Goal: Task Accomplishment & Management: Complete application form

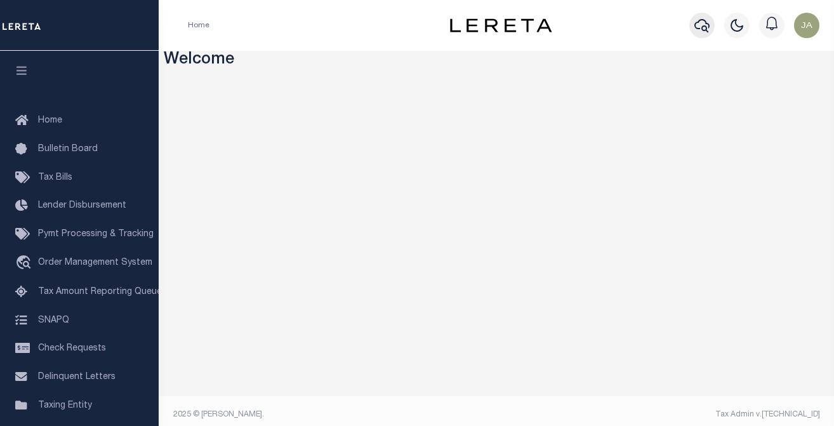
click at [701, 27] on icon "button" at bounding box center [702, 25] width 15 height 15
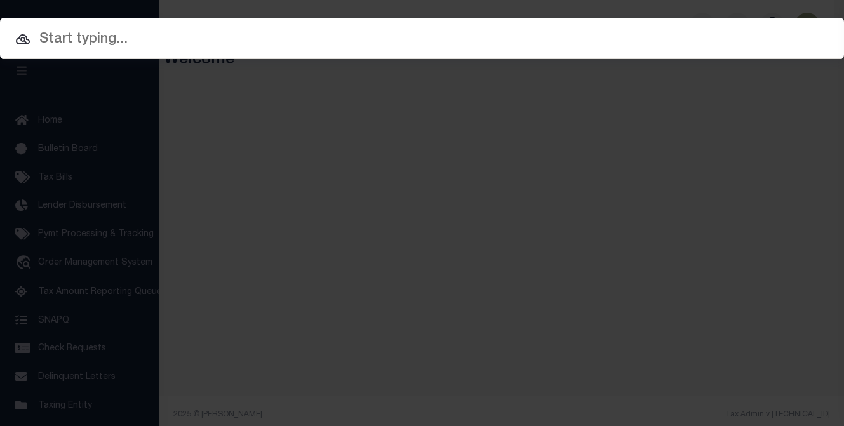
paste input "A0637565"
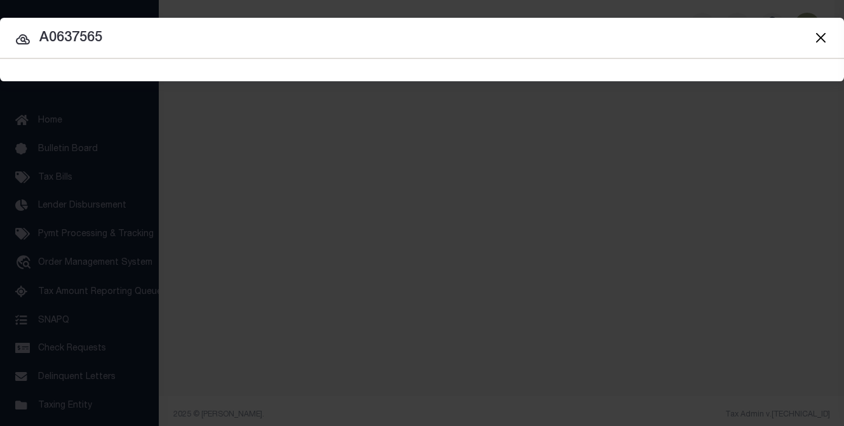
type input "A0637565"
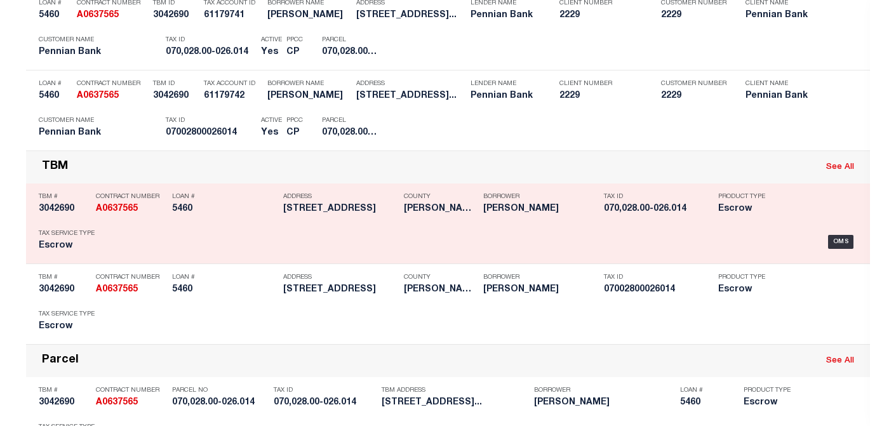
scroll to position [127, 0]
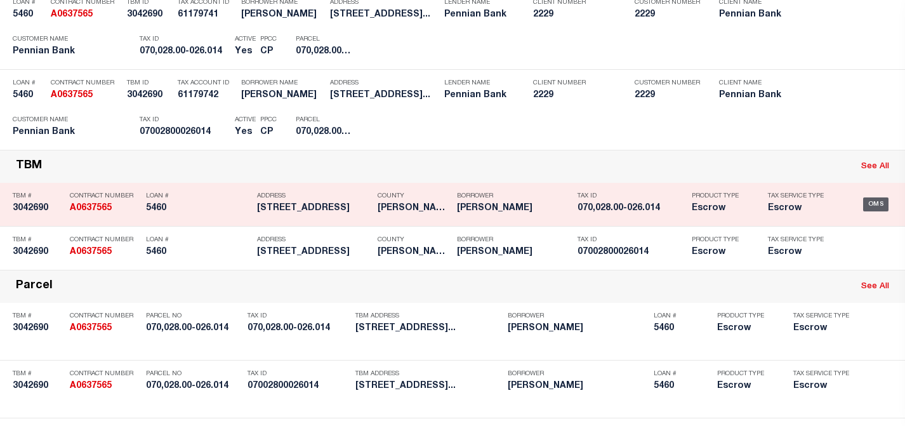
click at [834, 204] on div "OMS" at bounding box center [876, 204] width 26 height 14
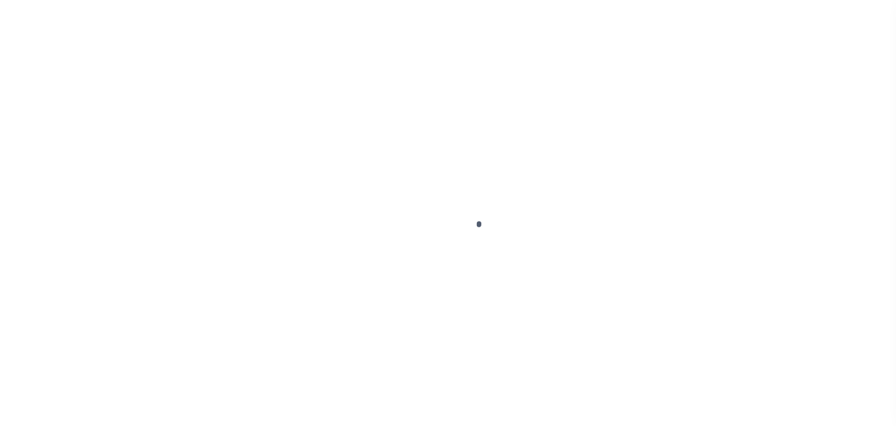
type input "5460"
type input "William Hudson"
select select
select select "Escrow"
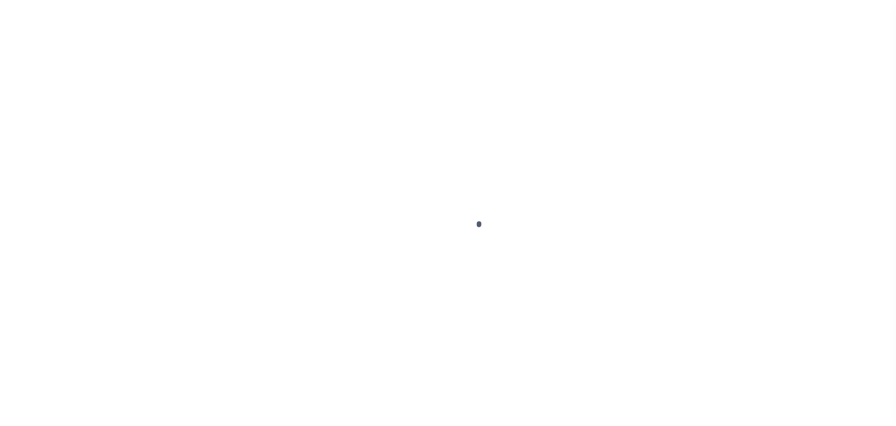
type input "654 Mountain Rd"
type input "070-028.00-026.014"
select select
type input "Millerstown PA 17062"
type input "PA"
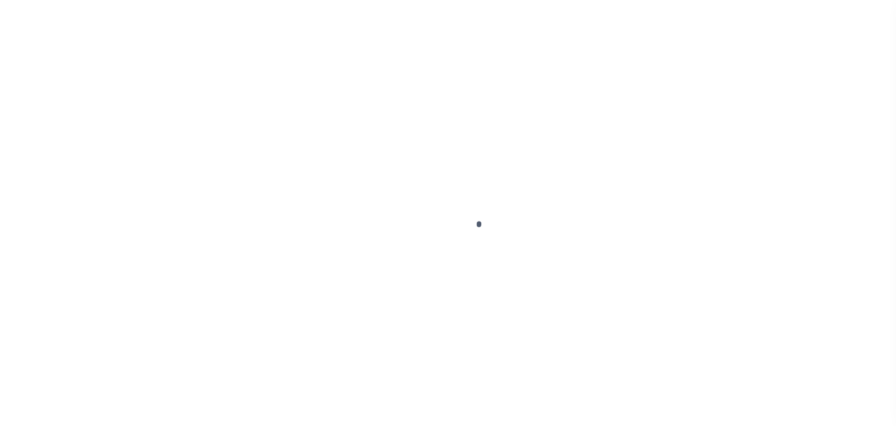
select select
type textarea "Liability subject to parcel provided"
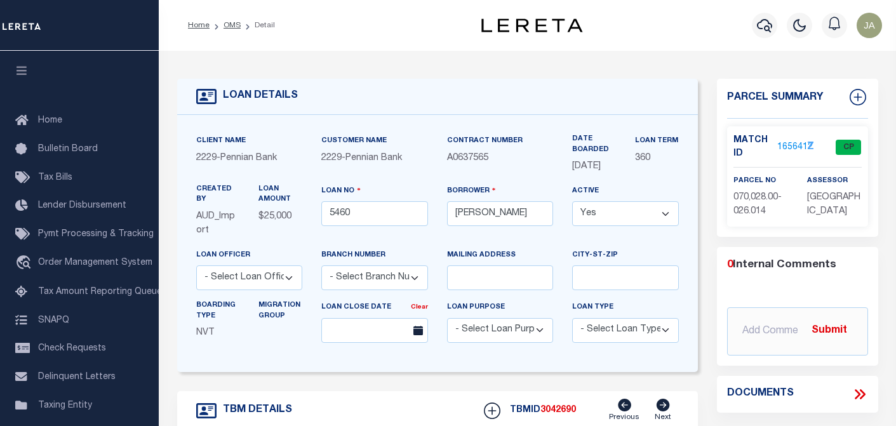
click at [782, 145] on link "1656412" at bounding box center [795, 147] width 36 height 13
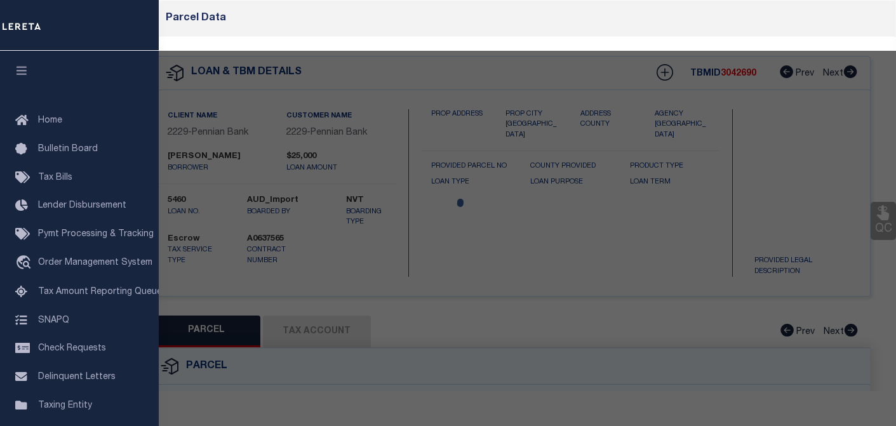
checkbox input "false"
select select "CP"
type input "Greenwood 070"
select select
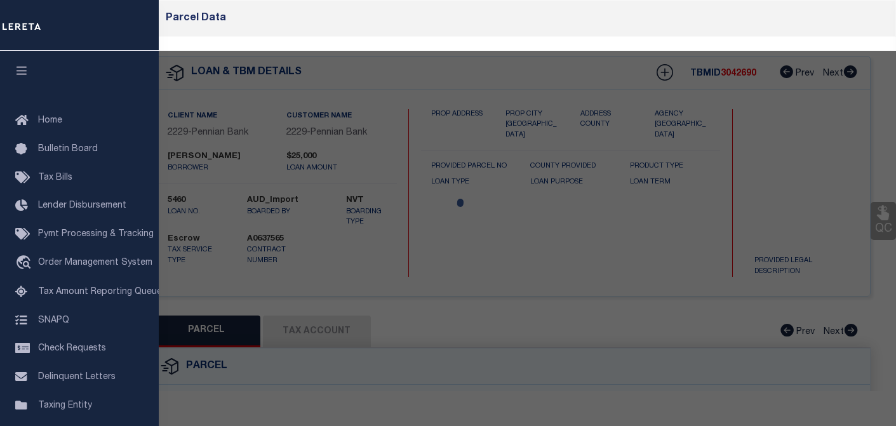
type input "654 Mountain Rd"
checkbox input "false"
type textarea "Tax ID Special Project"
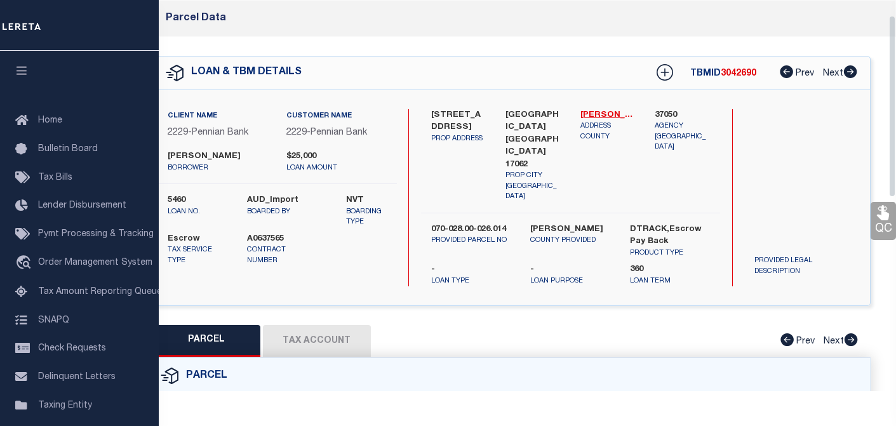
scroll to position [63, 0]
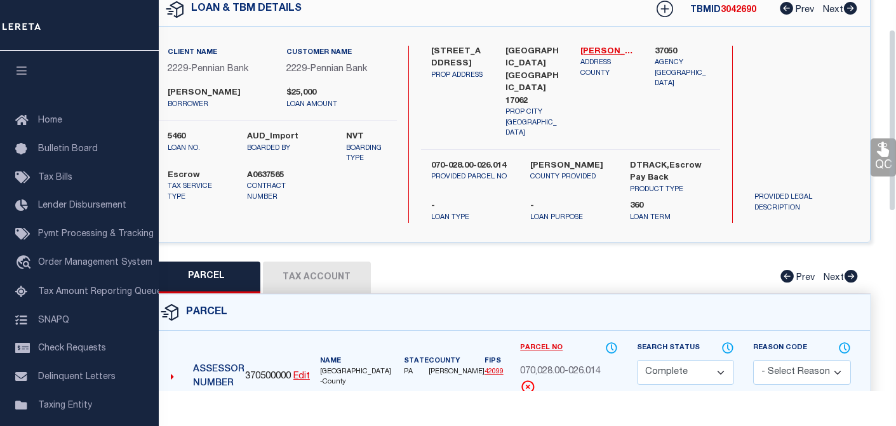
click at [324, 267] on button "Tax Account" at bounding box center [317, 278] width 108 height 32
select select "100"
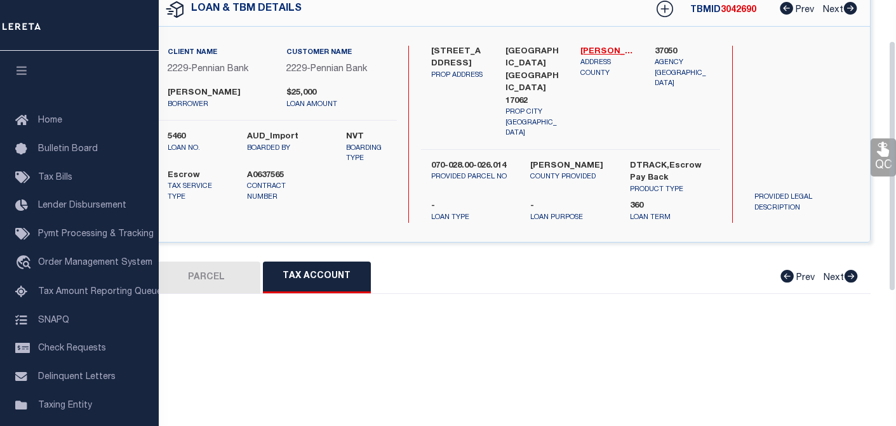
select select "100"
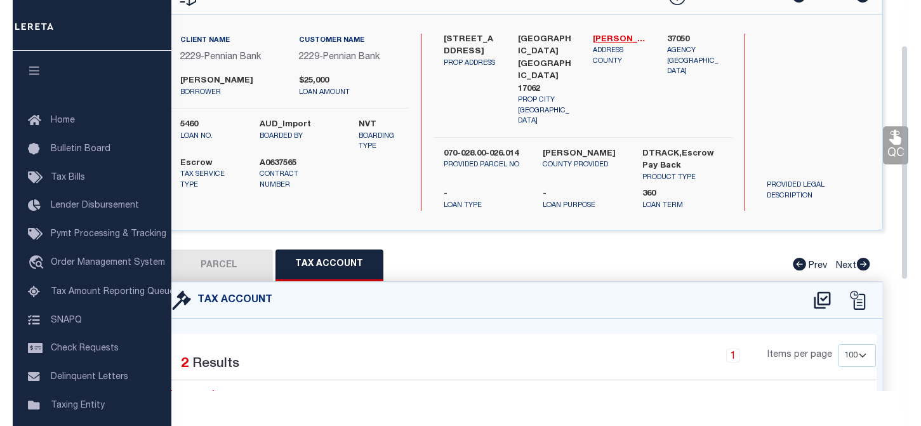
scroll to position [0, 0]
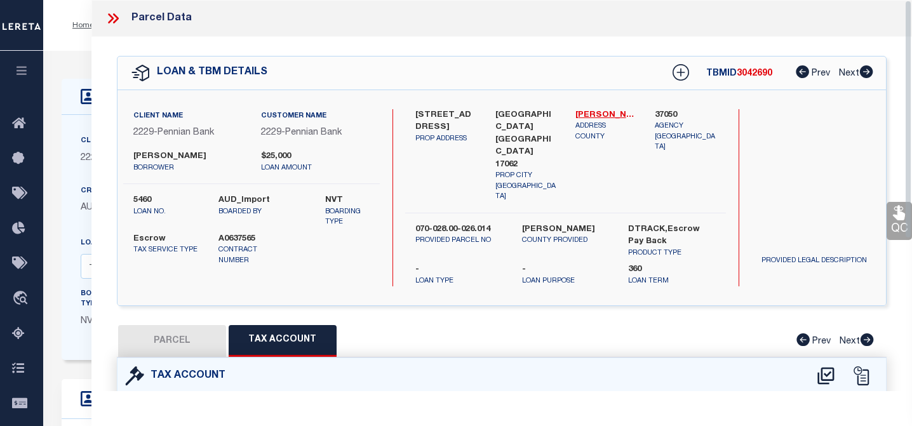
click at [112, 15] on icon at bounding box center [113, 18] width 17 height 17
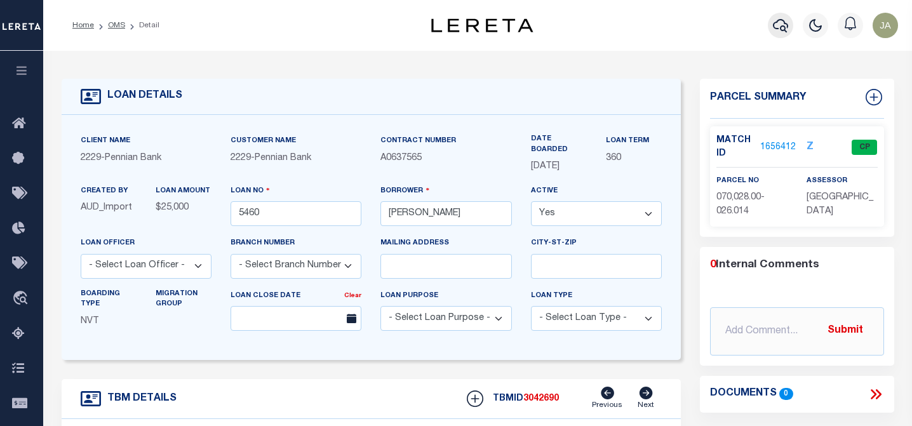
click at [774, 29] on icon "button" at bounding box center [780, 25] width 15 height 13
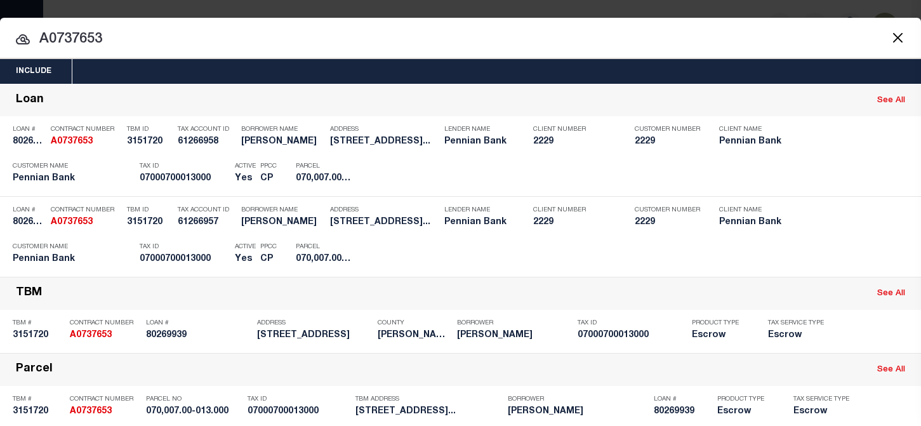
click at [595, 10] on div "Include Loans TBM Customers Borrowers Payments (Lender Non-Disb) Payments (Lend…" at bounding box center [460, 213] width 921 height 426
drag, startPoint x: 58, startPoint y: 39, endPoint x: 152, endPoint y: 44, distance: 93.5
click at [152, 44] on input "A0737653" at bounding box center [460, 40] width 921 height 22
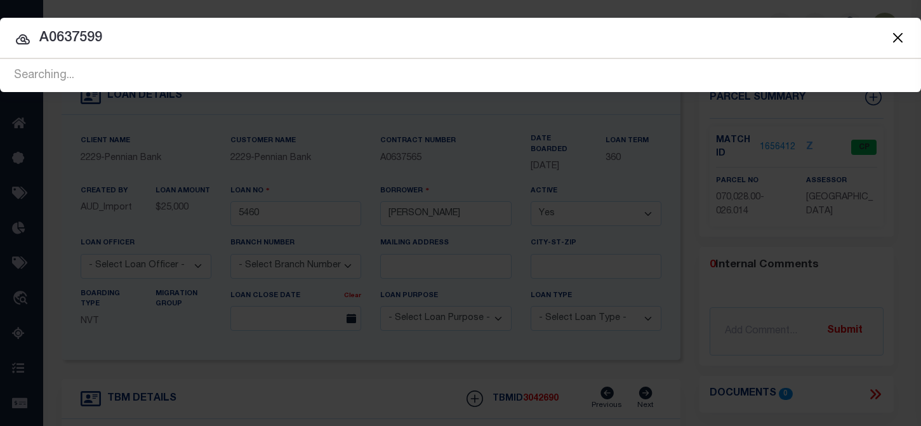
type input "A0637599"
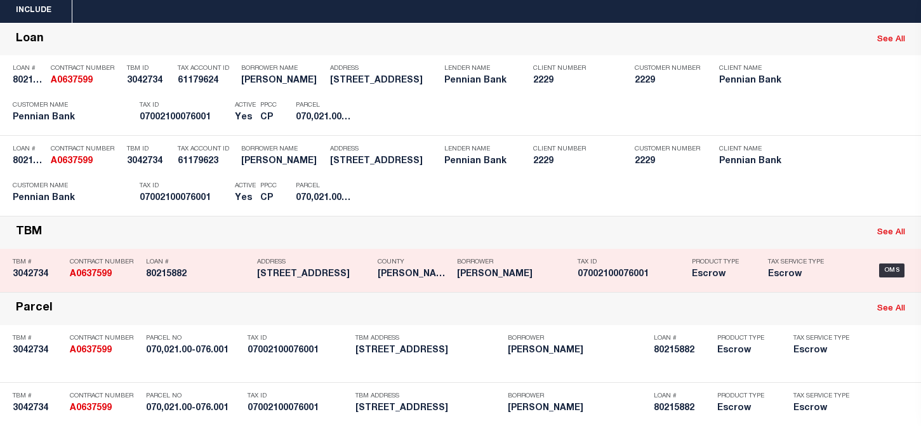
scroll to position [63, 0]
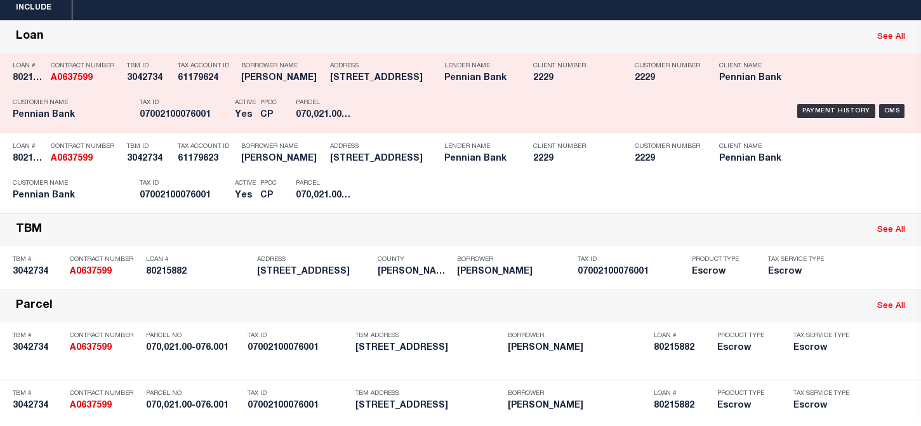
click at [136, 37] on div "Loan See All" at bounding box center [460, 37] width 921 height 32
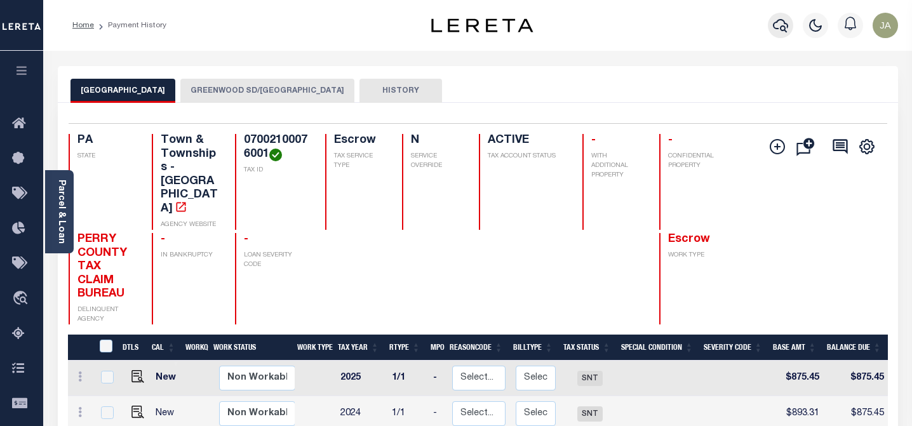
click at [782, 25] on icon "button" at bounding box center [780, 25] width 15 height 15
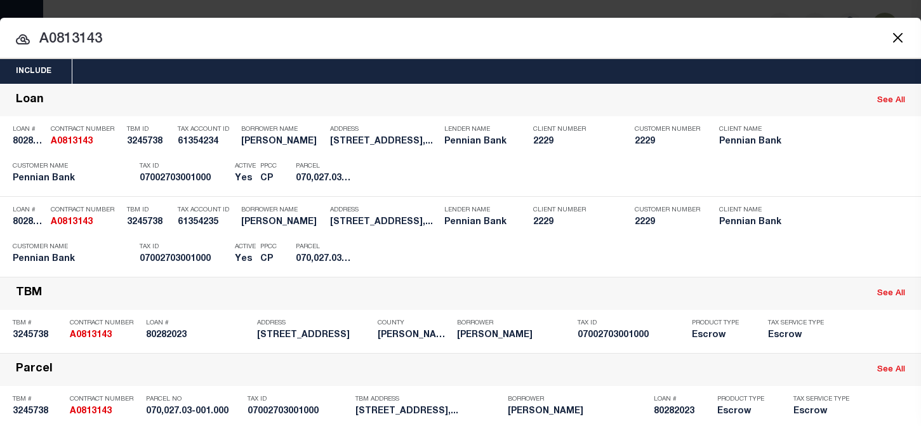
drag, startPoint x: 58, startPoint y: 37, endPoint x: 146, endPoint y: 39, distance: 87.6
click at [146, 39] on input "A0813143" at bounding box center [460, 40] width 921 height 22
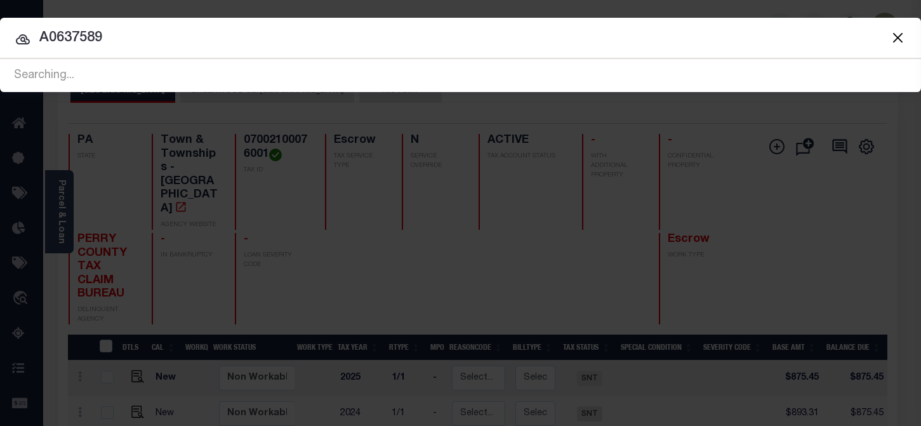
type input "A0637589"
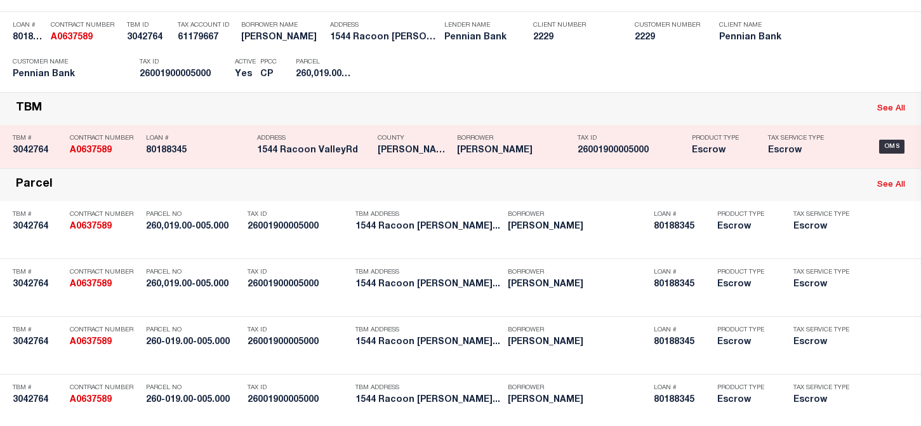
scroll to position [190, 0]
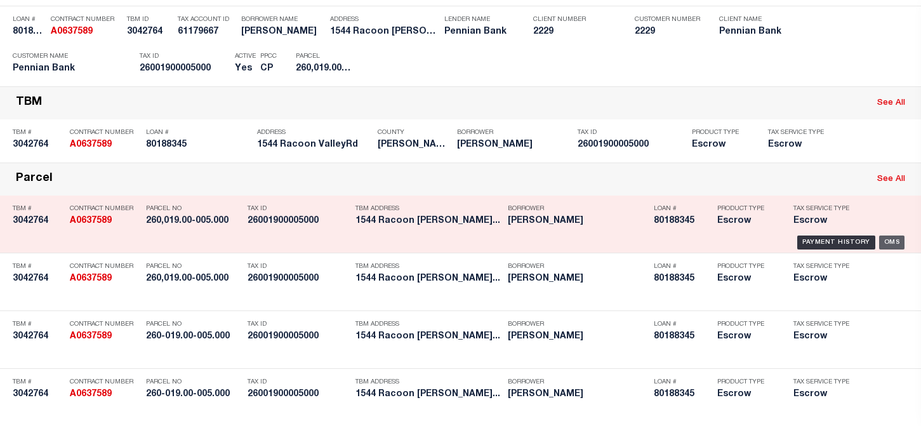
click at [882, 242] on div "OMS" at bounding box center [892, 243] width 26 height 14
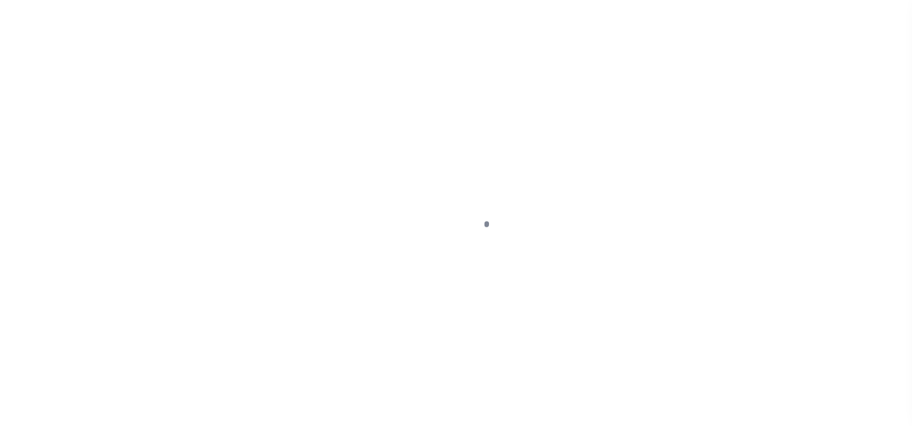
select select "Escrow"
type input "1544 Racoon ValleyRd"
type input "260-019.00-005.000"
select select
type input "Millerstown PA 17062"
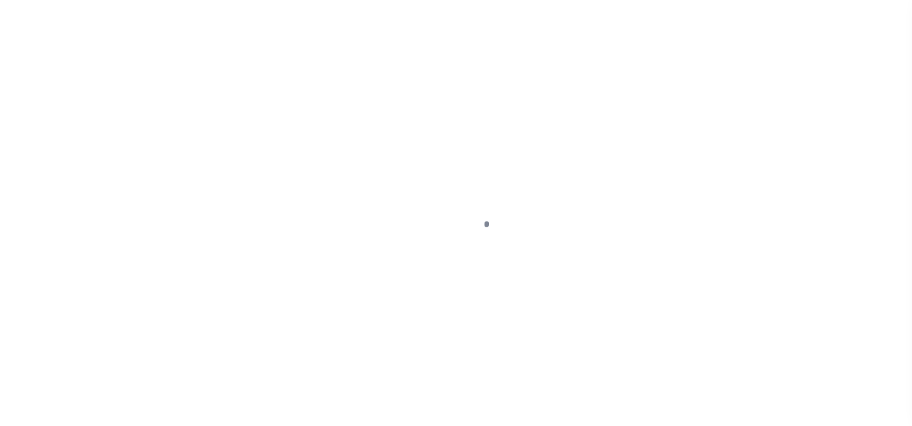
type input "PA"
select select
type textarea "Liability subject to parcel provided"
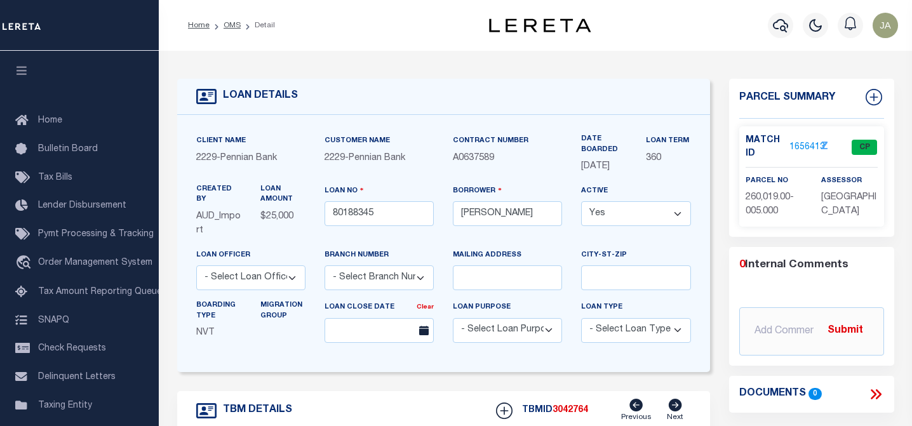
click at [798, 144] on link "1656413" at bounding box center [807, 147] width 36 height 13
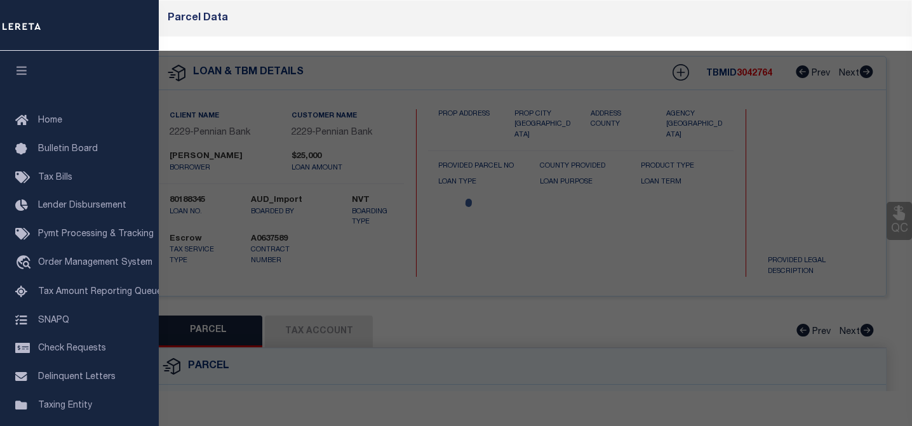
checkbox input "false"
select select "CP"
type input "ADLON ARIC A"
type input "Tuscarora 260"
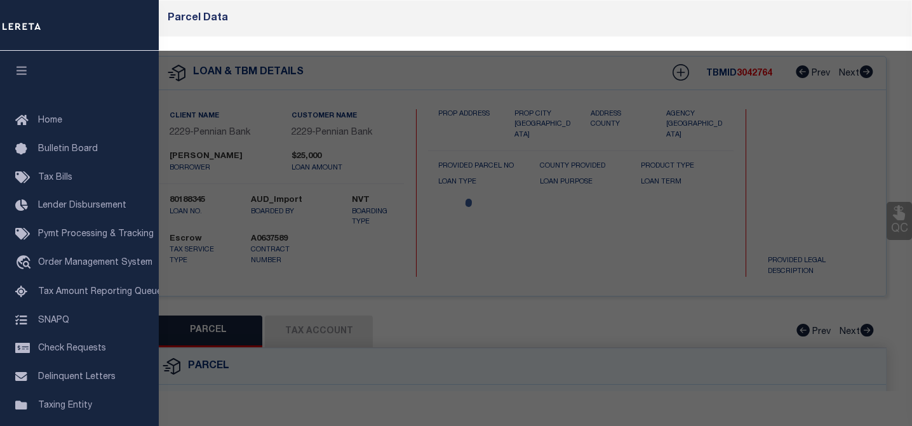
select select
type input "1544 RACOON VALLEY ROAD"
checkbox input "false"
type input "MILLERSTOWN PA 17062"
type textarea "DEEDED ACRES 0.88 DEED 02003-00542"
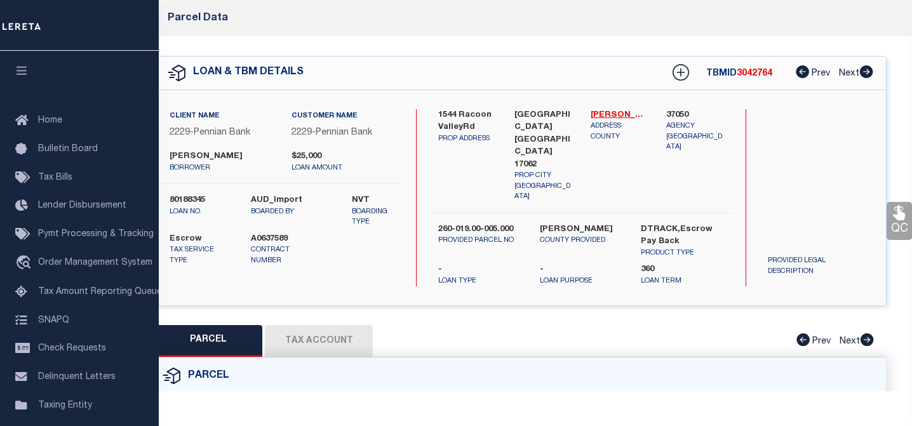
click at [364, 327] on button "Tax Account" at bounding box center [319, 341] width 108 height 32
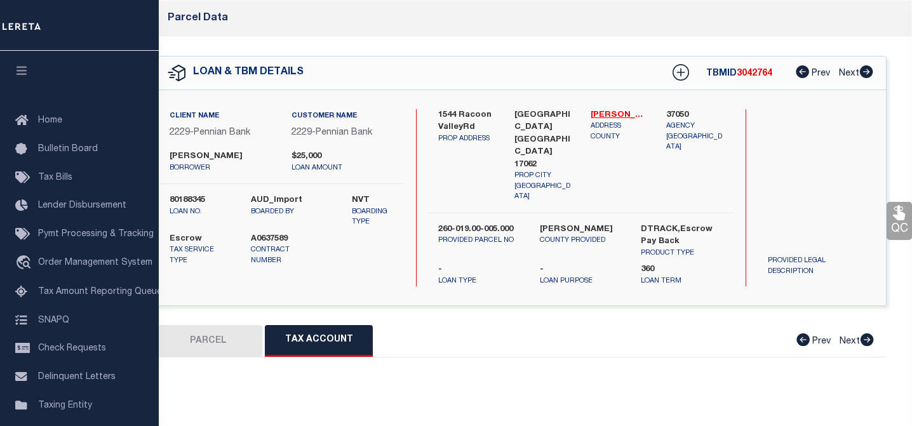
select select "100"
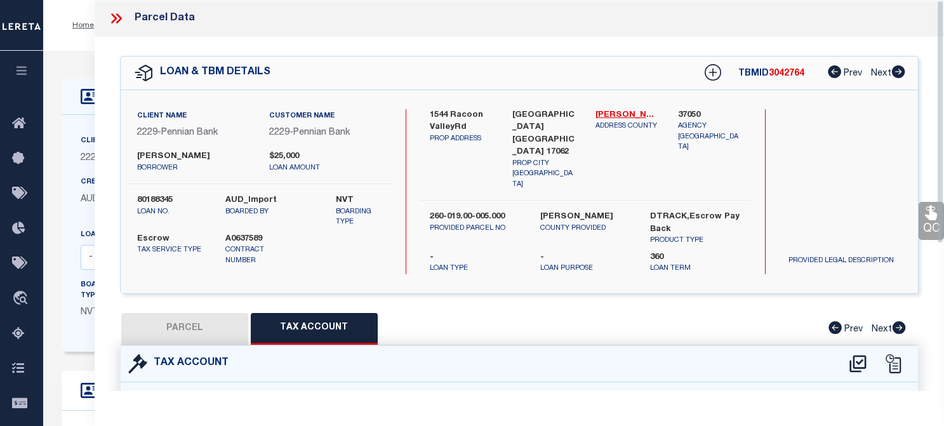
click at [115, 17] on icon at bounding box center [114, 18] width 6 height 10
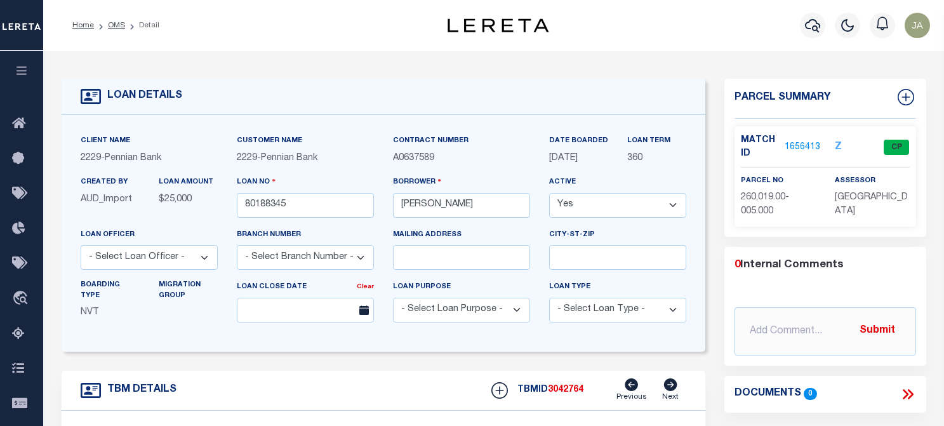
click at [699, 21] on div "Profile Sign out" at bounding box center [753, 25] width 364 height 44
click at [364, 18] on div "Home OMS Detail" at bounding box center [244, 25] width 364 height 27
click at [808, 26] on icon "button" at bounding box center [812, 25] width 15 height 15
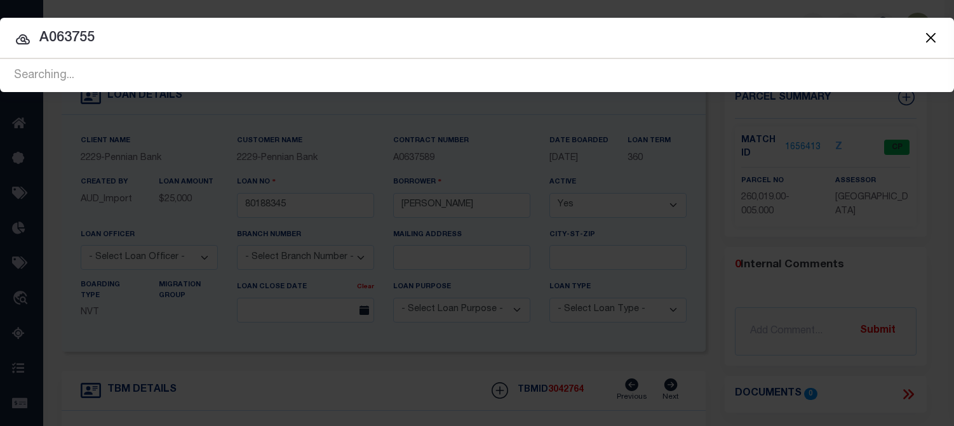
type input "A0637552"
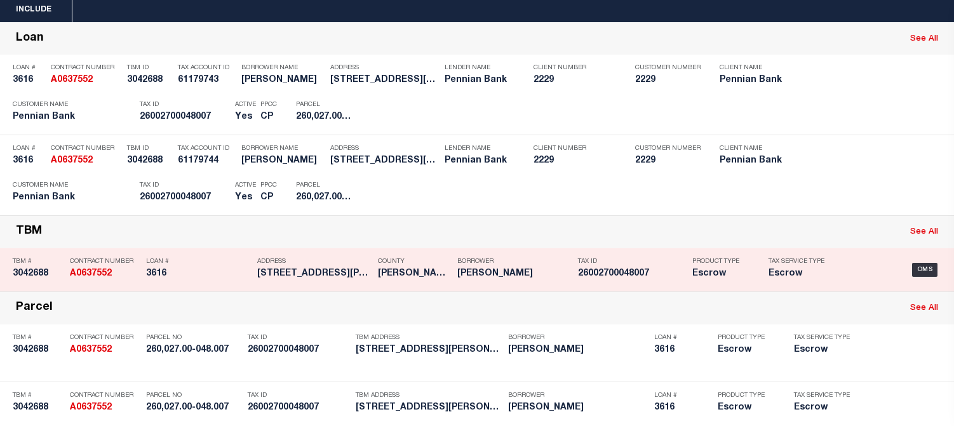
scroll to position [63, 0]
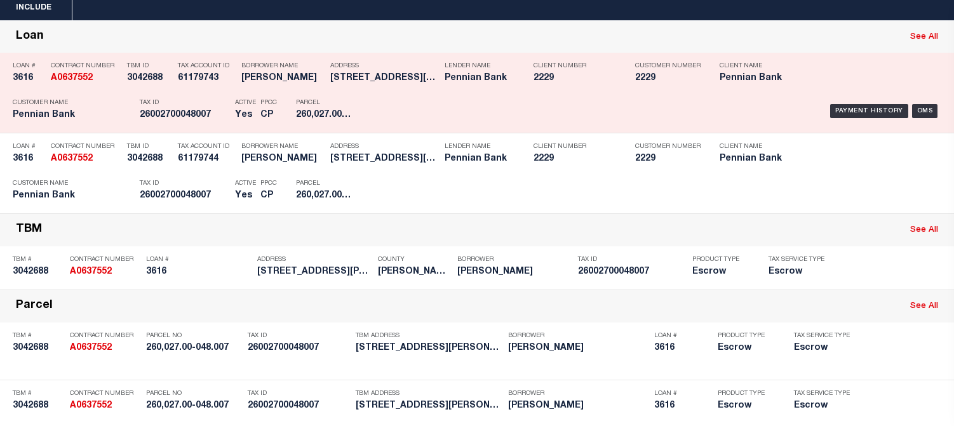
click at [155, 50] on div "Loan See All" at bounding box center [477, 37] width 954 height 32
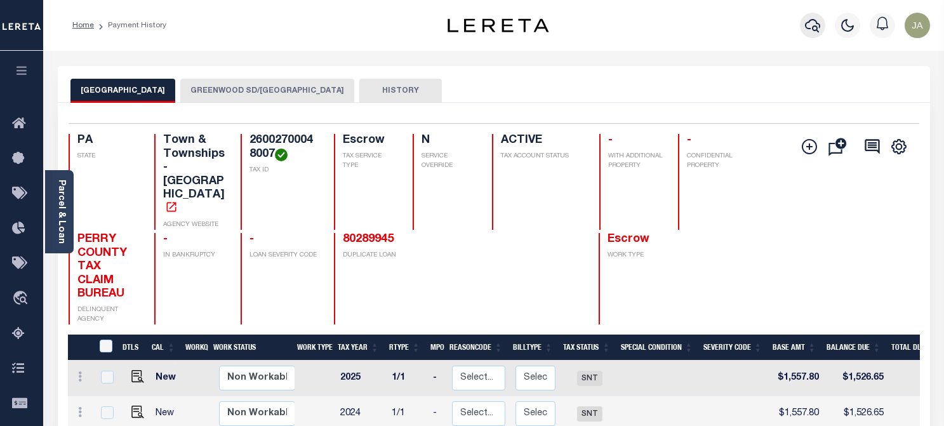
click at [815, 27] on icon "button" at bounding box center [812, 25] width 15 height 13
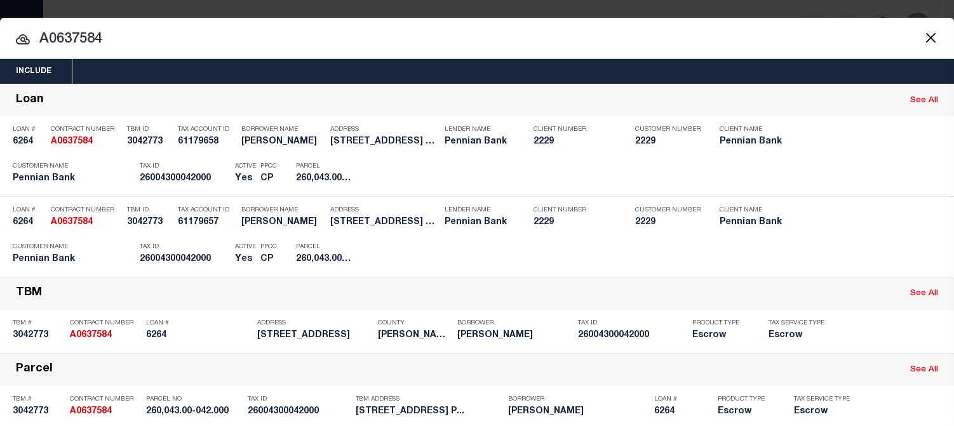
click at [656, 34] on input "A0637584" at bounding box center [477, 40] width 954 height 22
drag, startPoint x: 58, startPoint y: 39, endPoint x: 115, endPoint y: 43, distance: 57.3
click at [115, 43] on input "A0637584" at bounding box center [477, 40] width 954 height 22
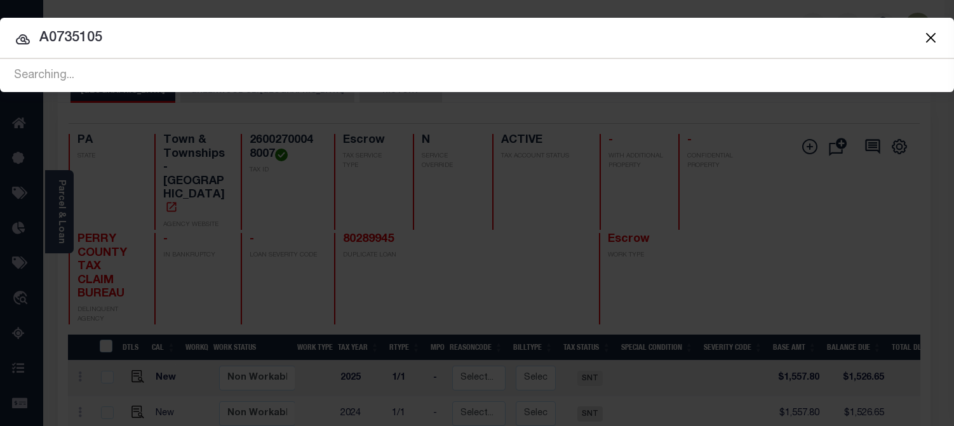
type input "A0735105"
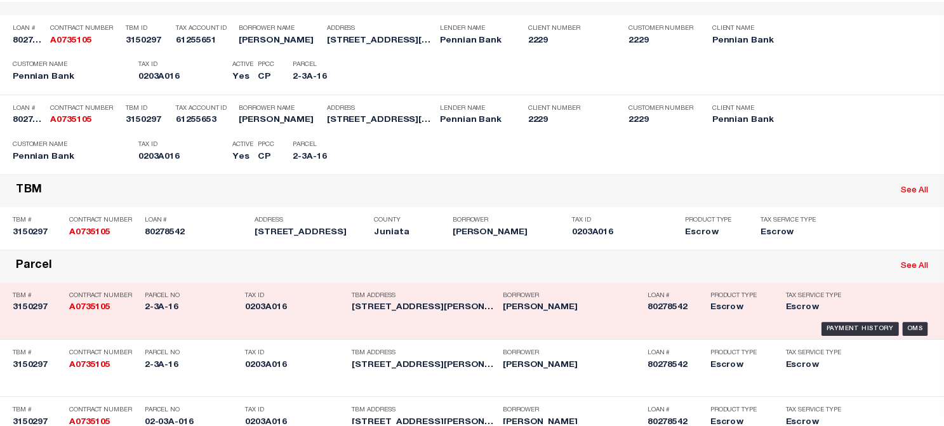
scroll to position [127, 0]
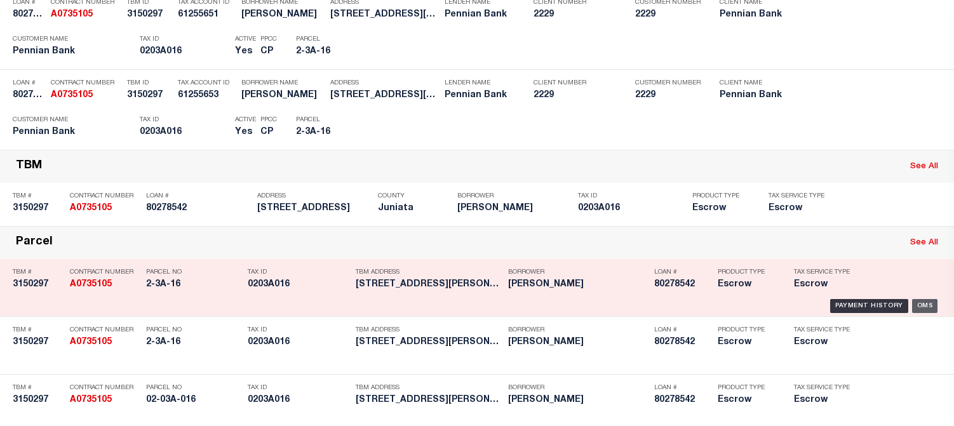
click at [920, 303] on div "OMS" at bounding box center [925, 306] width 26 height 14
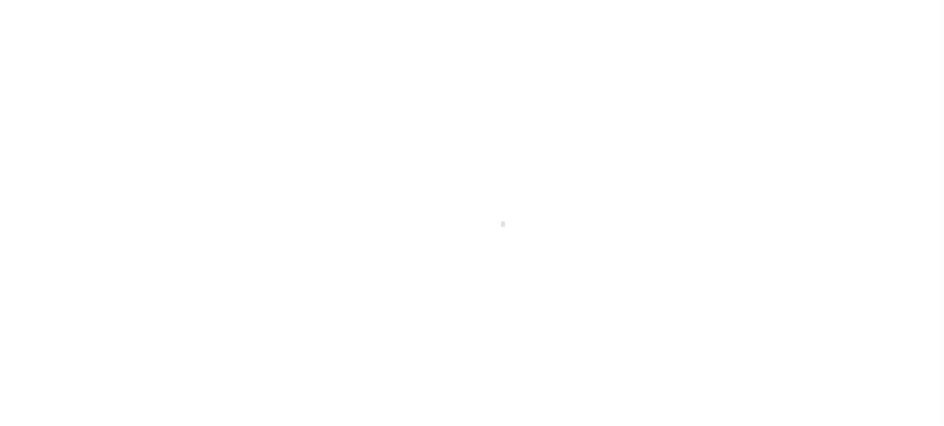
select select "Escrow"
type input "[STREET_ADDRESS]"
type input "02-03A-016"
select select
type input "[GEOGRAPHIC_DATA]-8639"
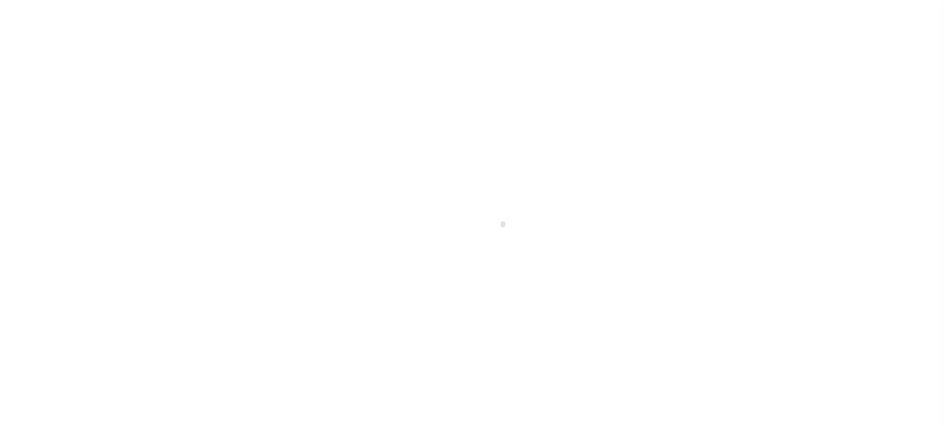
type input "PA"
select select
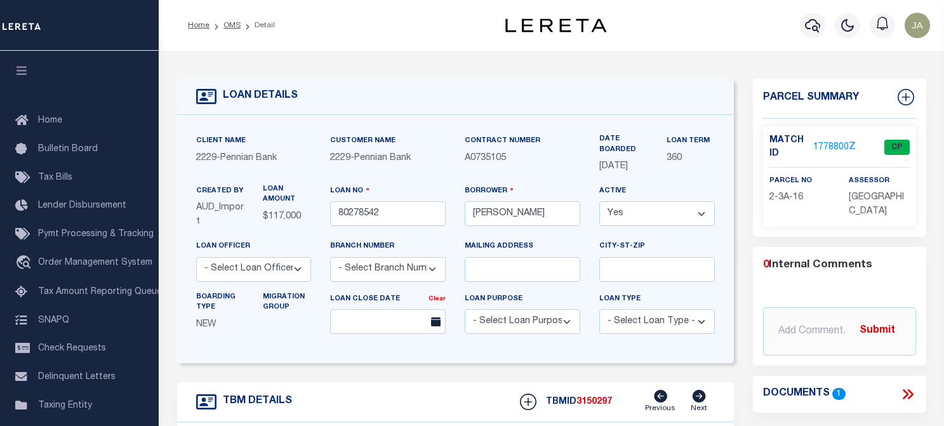
click at [820, 143] on link "1778800" at bounding box center [831, 147] width 36 height 13
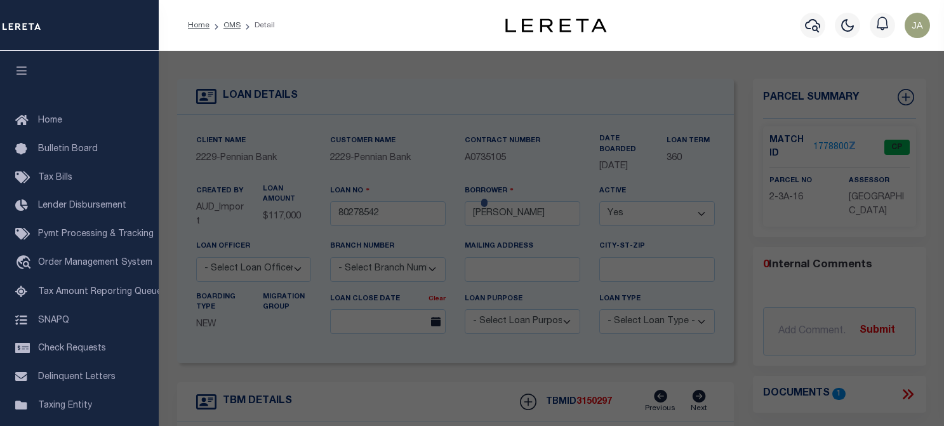
checkbox input "false"
select select "CP"
type input "[PERSON_NAME] ET AL"
select select
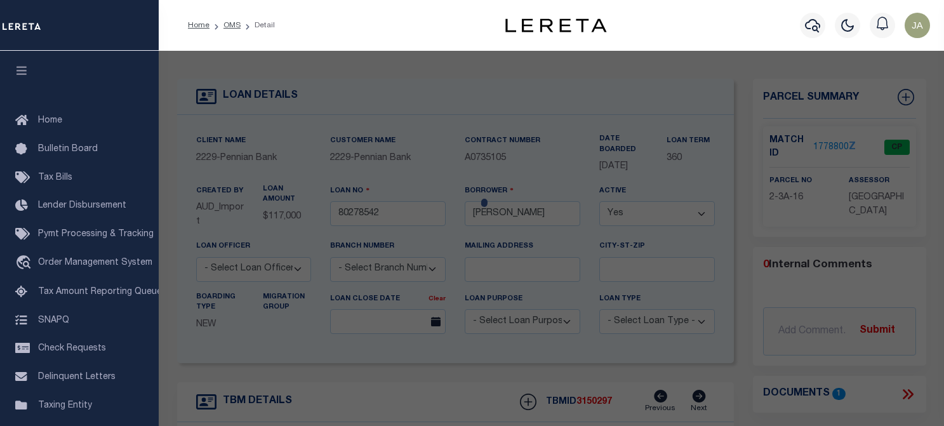
type input "[STREET_ADDRESS]"
checkbox input "false"
type input "[GEOGRAPHIC_DATA]"
type textarea "Deed Book: 401 Deed Page: 434 Instrument Number: Square Footage : 1,344 Gross L…"
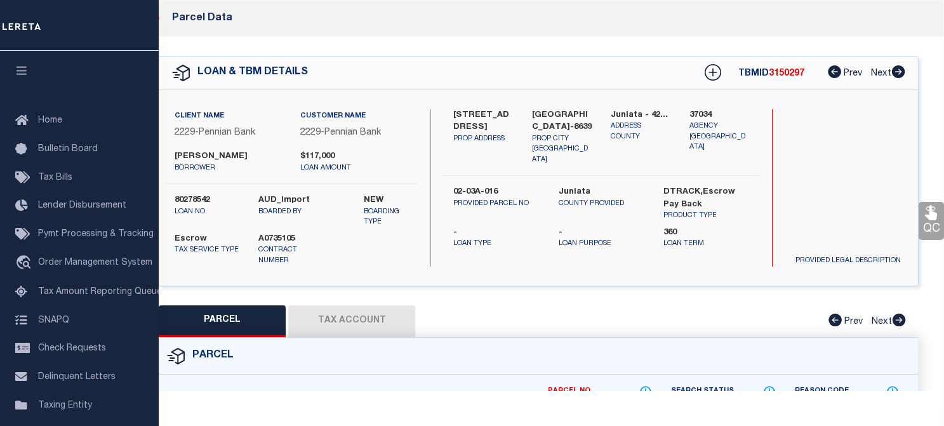
click at [352, 333] on button "Tax Account" at bounding box center [351, 321] width 127 height 32
select select "100"
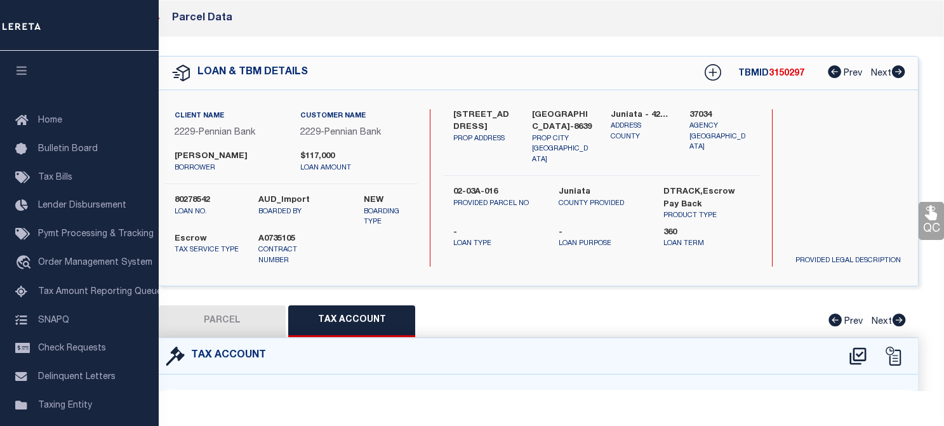
select select "100"
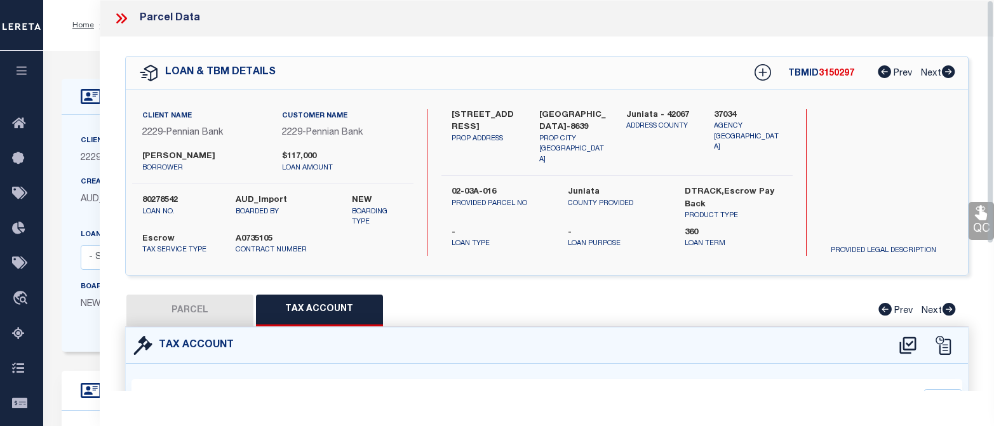
click at [123, 17] on icon at bounding box center [121, 18] width 17 height 17
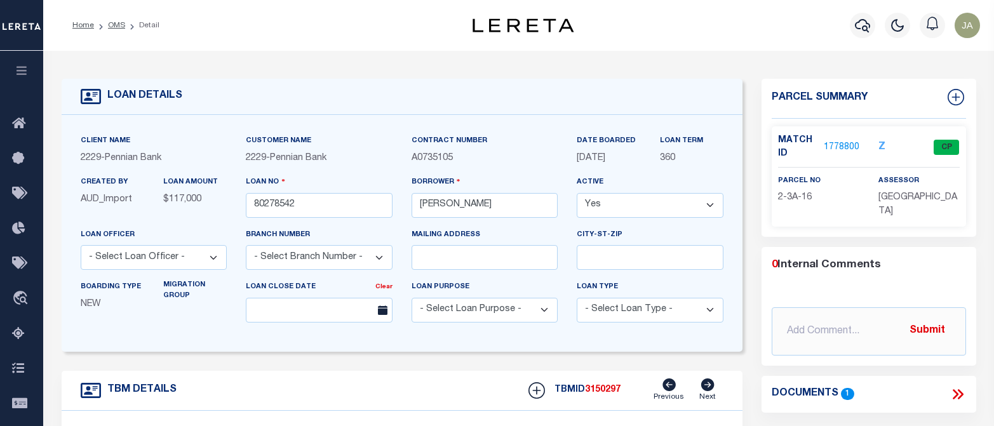
click at [721, 30] on div "Profile Sign out" at bounding box center [792, 25] width 384 height 44
click at [856, 27] on icon "button" at bounding box center [862, 25] width 15 height 15
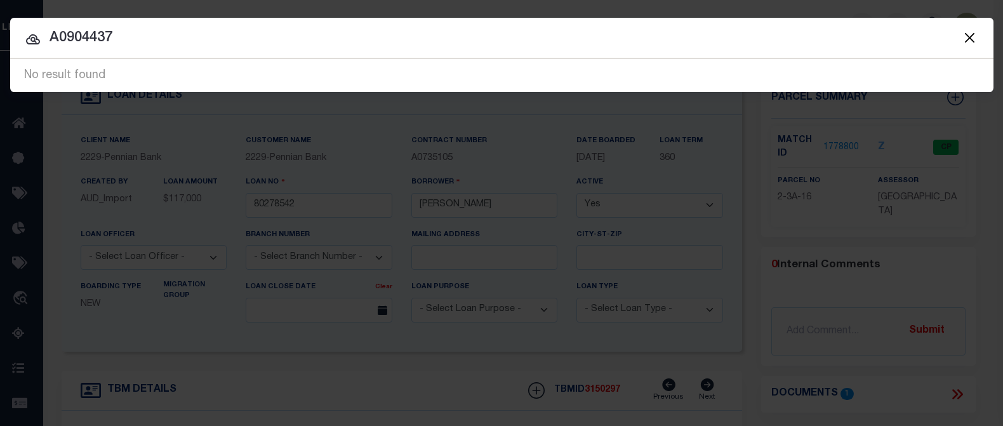
click at [60, 38] on input "A0904437" at bounding box center [501, 38] width 983 height 22
type input "A904437"
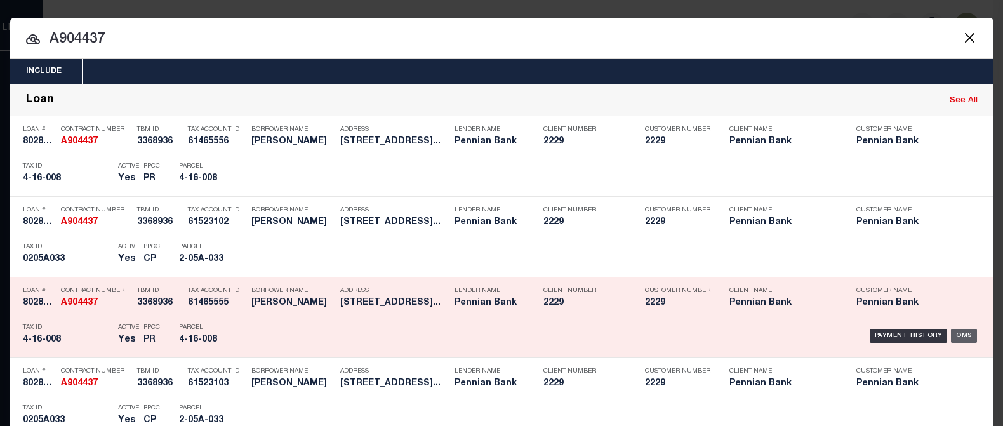
click at [943, 333] on div "OMS" at bounding box center [964, 336] width 26 height 14
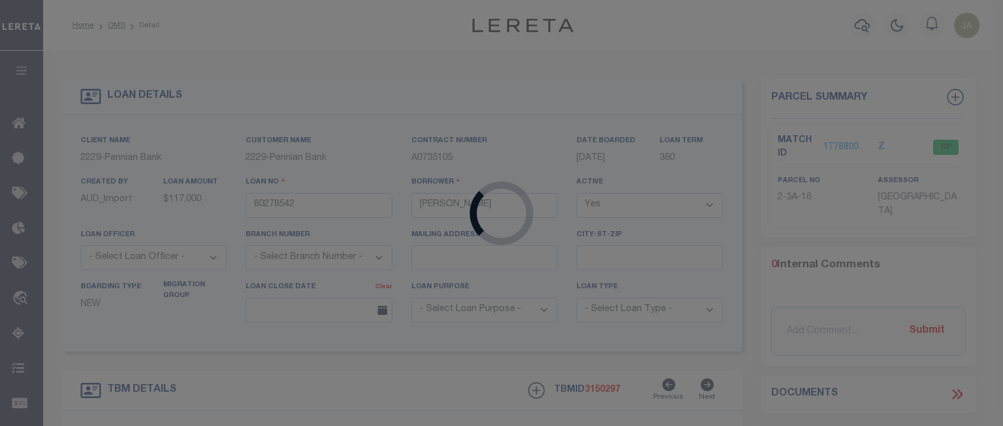
type input "80289481"
type input "[PERSON_NAME]"
select select "10"
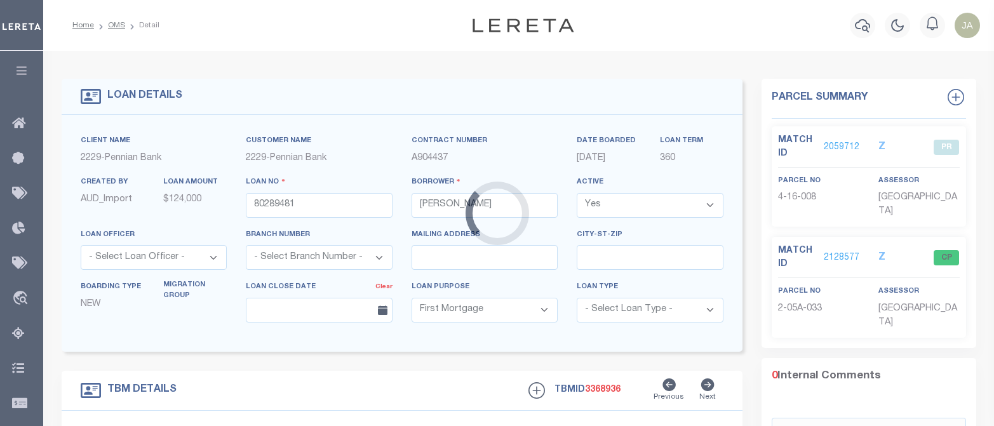
type input "[STREET_ADDRESS]"
type input "02.05A.033.000"
select select
type input "[GEOGRAPHIC_DATA], [GEOGRAPHIC_DATA] 17059-8541"
type textarea "Address change per client request [DATE]"
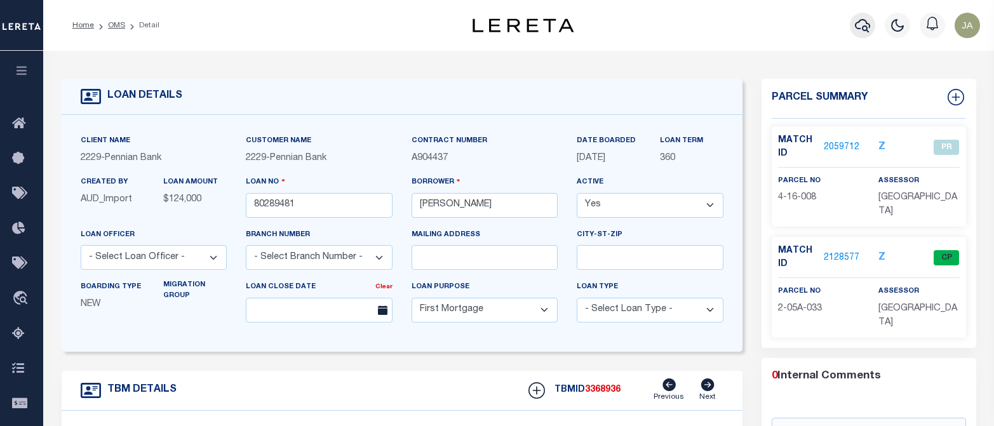
click at [862, 29] on icon "button" at bounding box center [862, 25] width 15 height 13
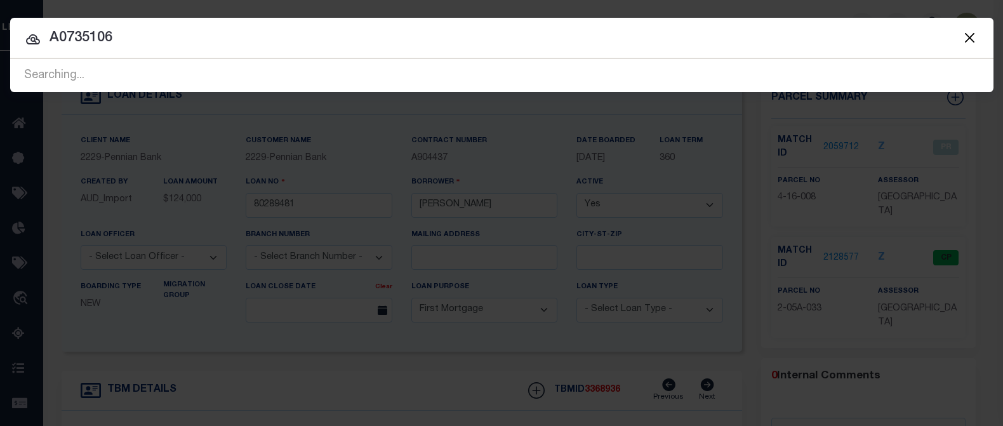
type input "A0735106"
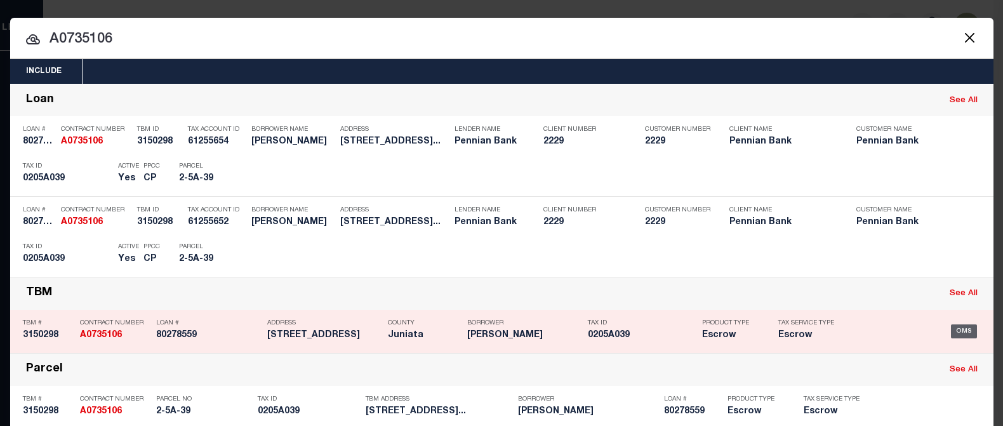
click at [943, 331] on div "OMS" at bounding box center [964, 331] width 26 height 14
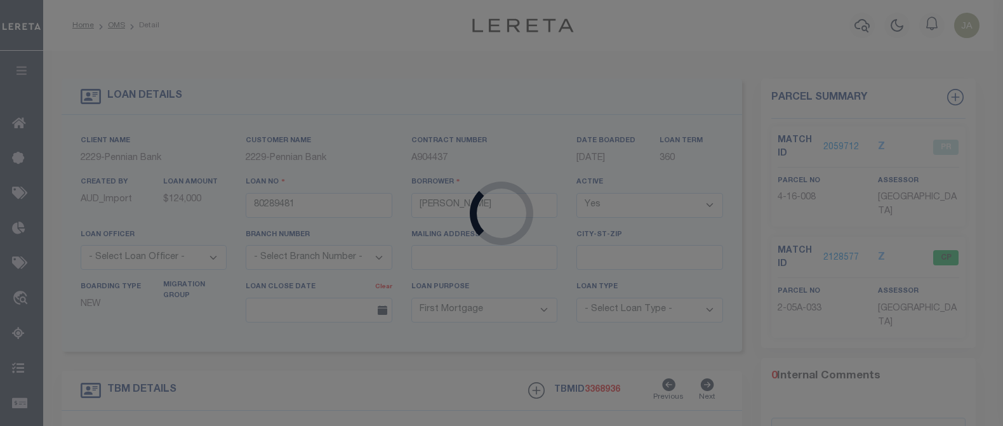
type input "80278559"
type input "[PERSON_NAME]"
select select
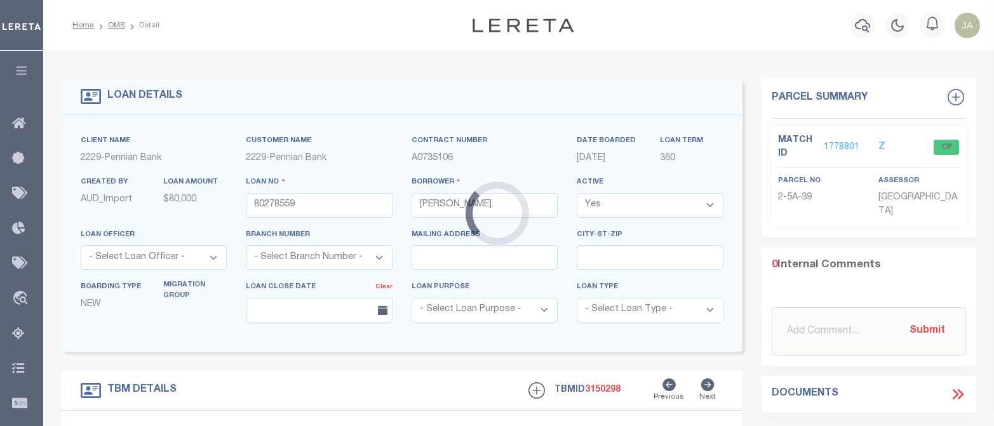
type input "[STREET_ADDRESS]"
type input "2-5A-39"
select select
type input "[GEOGRAPHIC_DATA]-8606"
select select
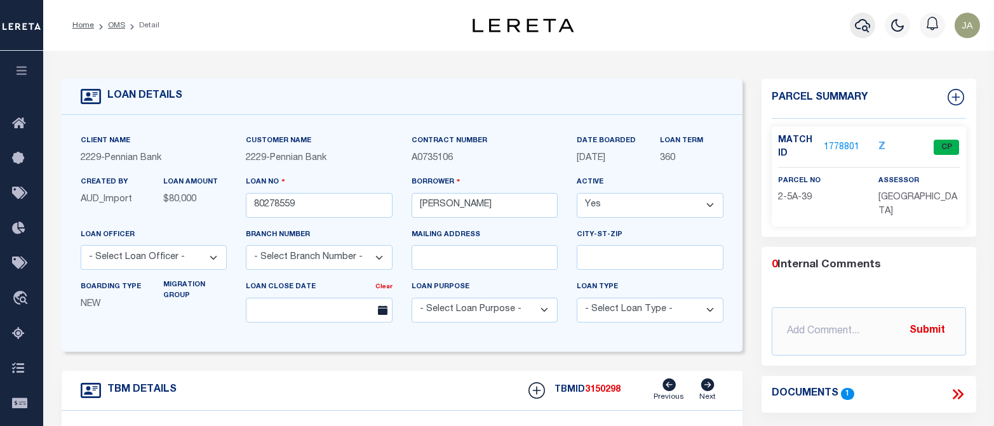
click at [865, 25] on icon "button" at bounding box center [862, 25] width 15 height 15
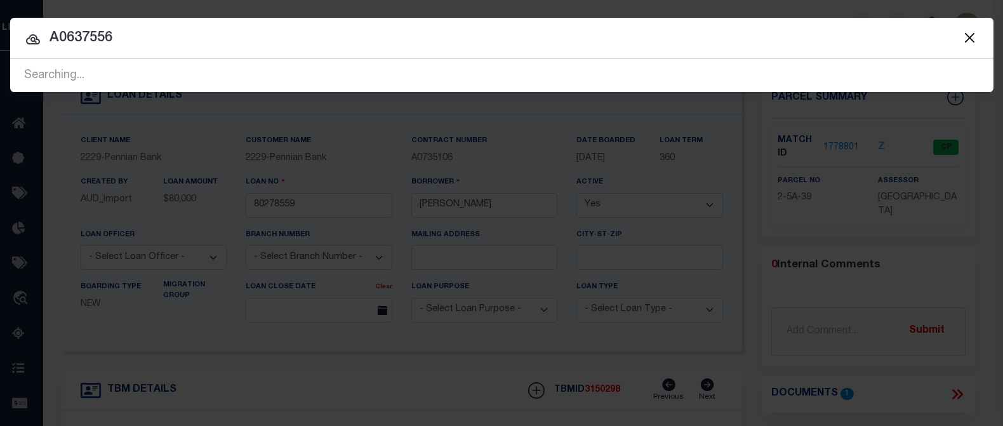
type input "A0637556"
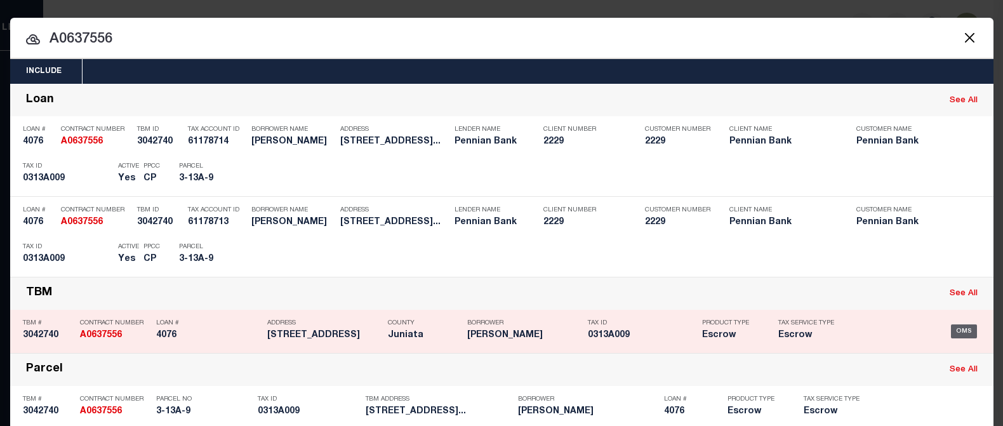
click at [943, 330] on div "OMS" at bounding box center [964, 331] width 26 height 14
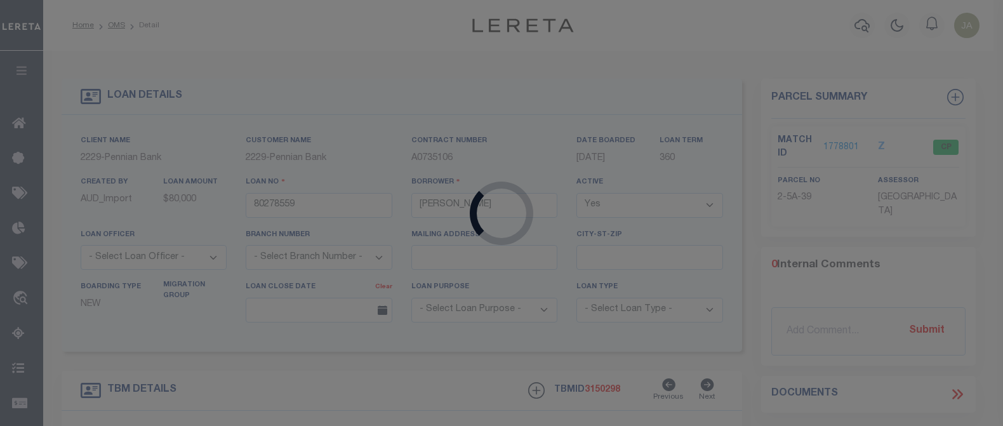
type input "4076"
type input "[PERSON_NAME]"
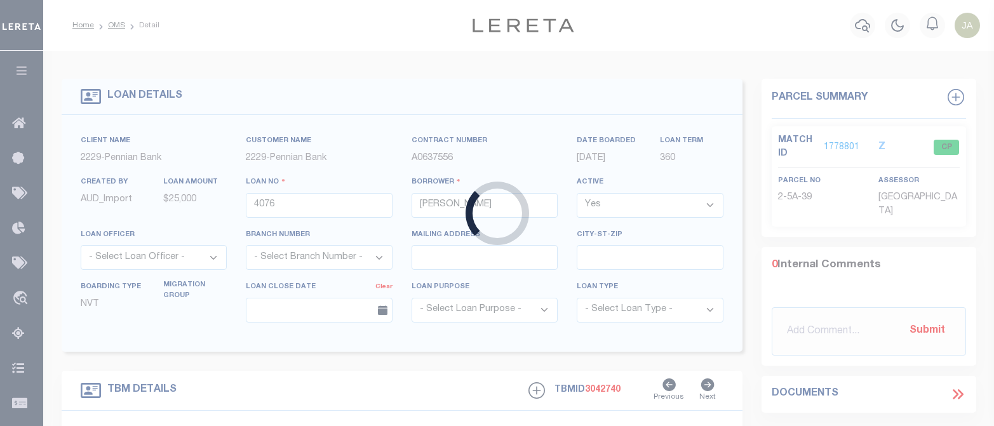
type input "[STREET_ADDRESS]"
type input "0313A 009"
select select
type input "McAlisterville [GEOGRAPHIC_DATA] 17049"
select select
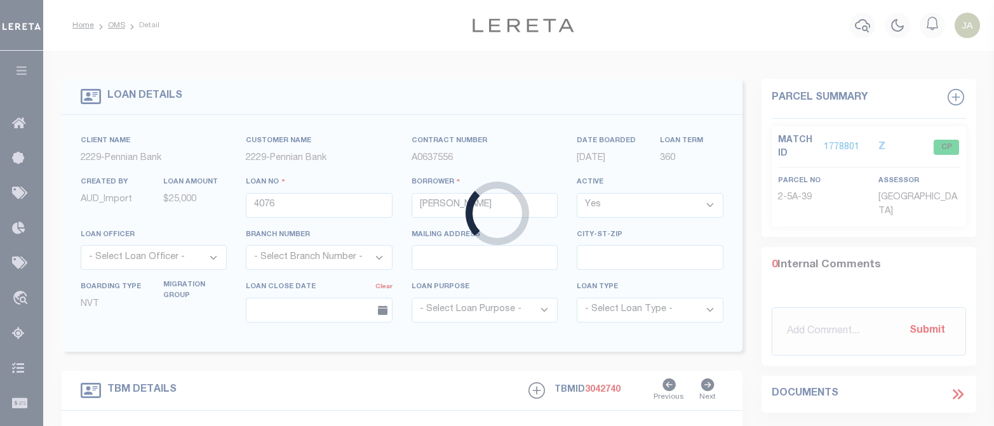
type textarea "Liability subject to parcel provided"
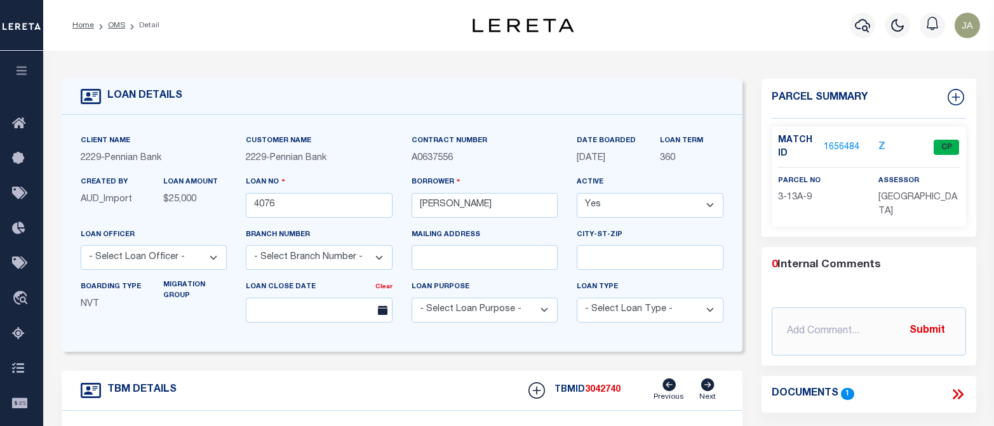
click at [838, 149] on link "1656484" at bounding box center [841, 147] width 36 height 13
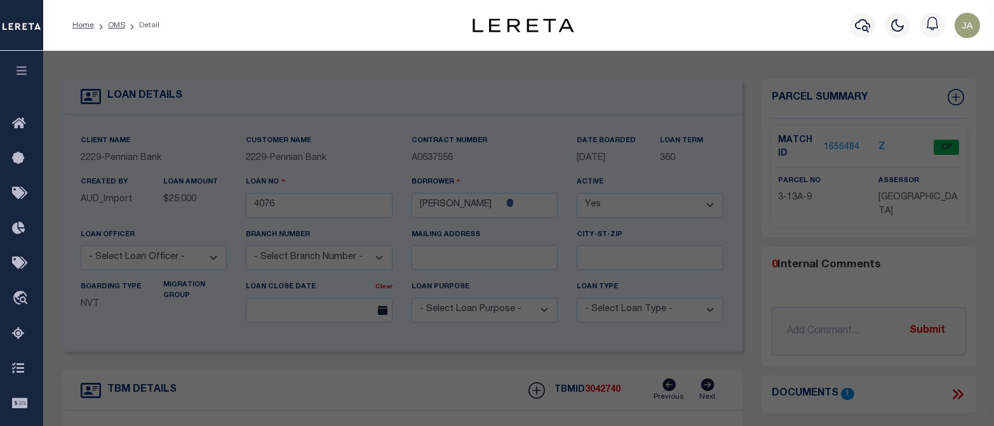
select select "AS"
checkbox input "false"
select select "CP"
type input "[GEOGRAPHIC_DATA]"
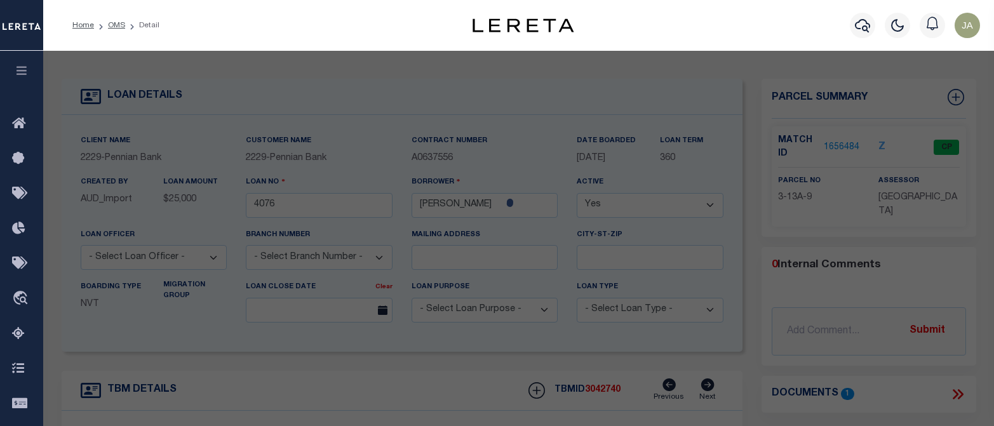
select select
type input "[STREET_ADDRESS]"
checkbox input "false"
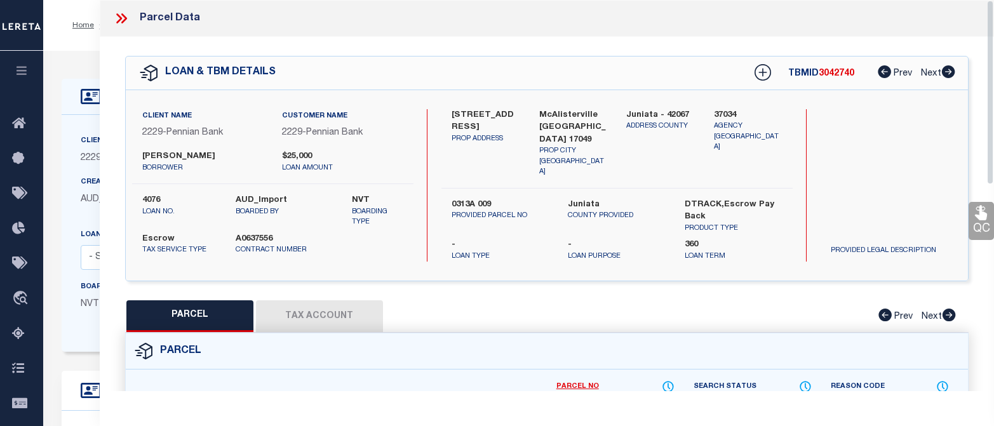
click at [321, 322] on button "Tax Account" at bounding box center [319, 316] width 127 height 32
select select "100"
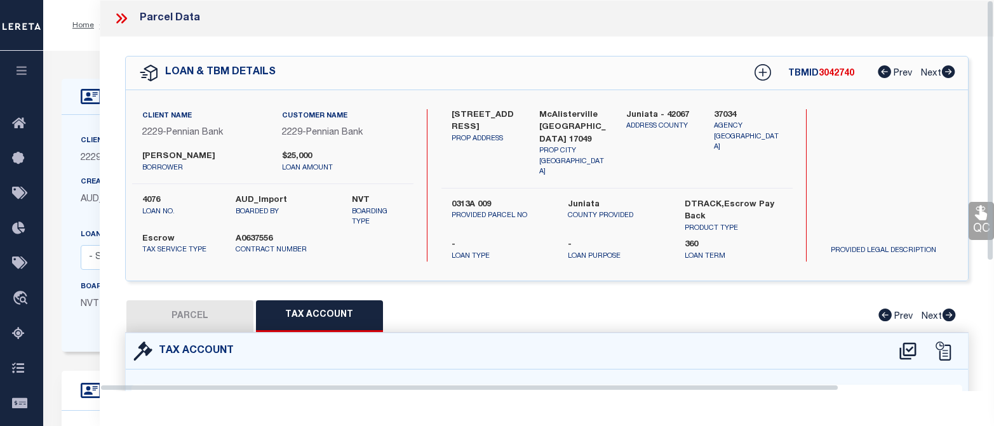
select select "100"
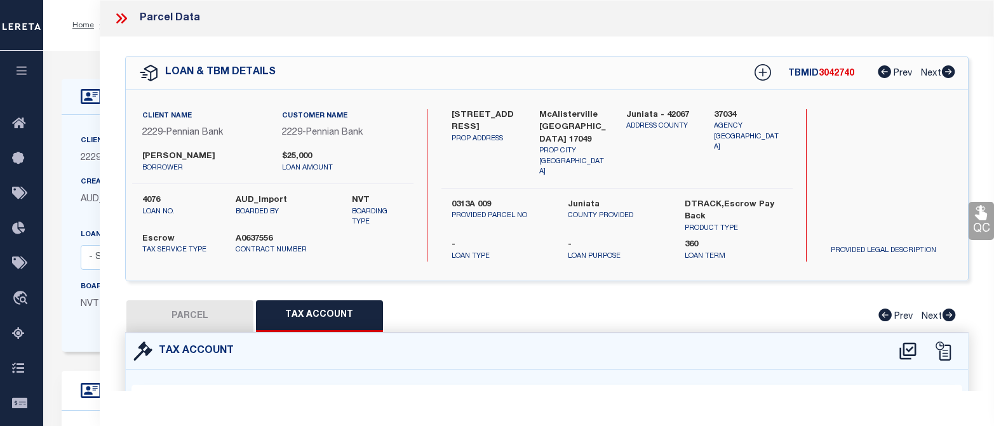
click at [124, 16] on icon at bounding box center [124, 18] width 6 height 10
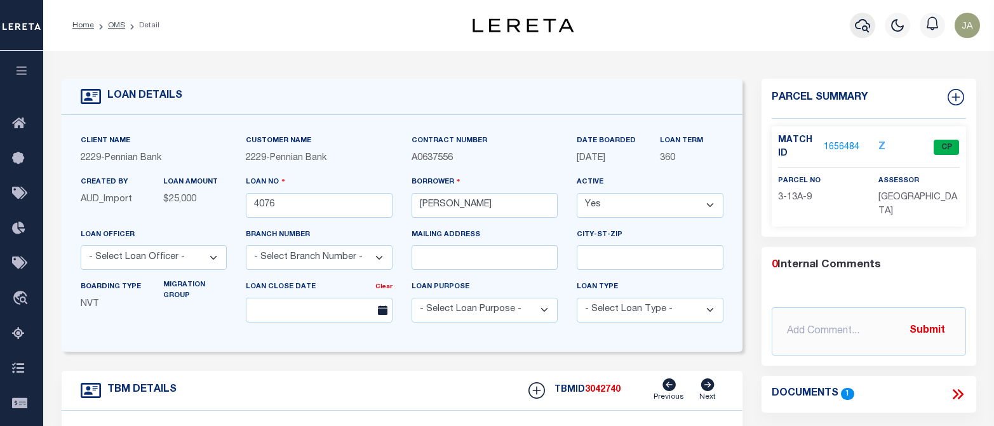
click at [863, 27] on icon "button" at bounding box center [862, 25] width 15 height 13
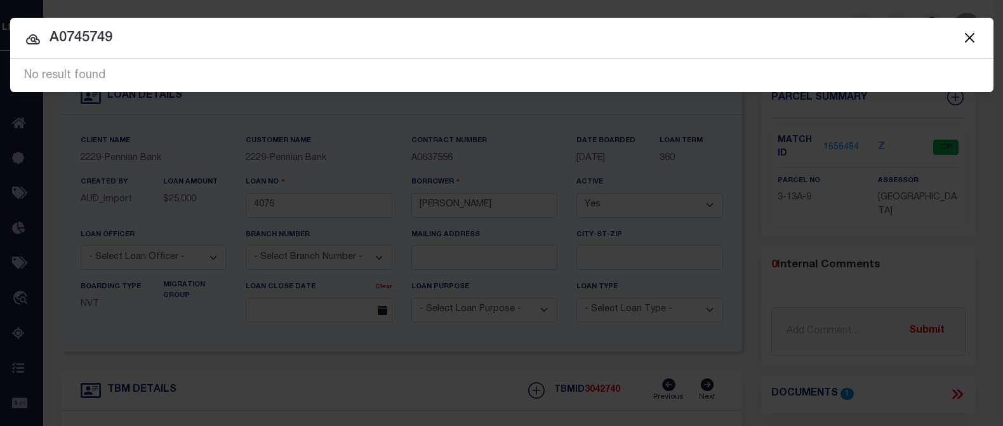
drag, startPoint x: 127, startPoint y: 39, endPoint x: 44, endPoint y: 39, distance: 82.5
click at [45, 39] on input "A0745749" at bounding box center [501, 38] width 983 height 22
type input "80265671"
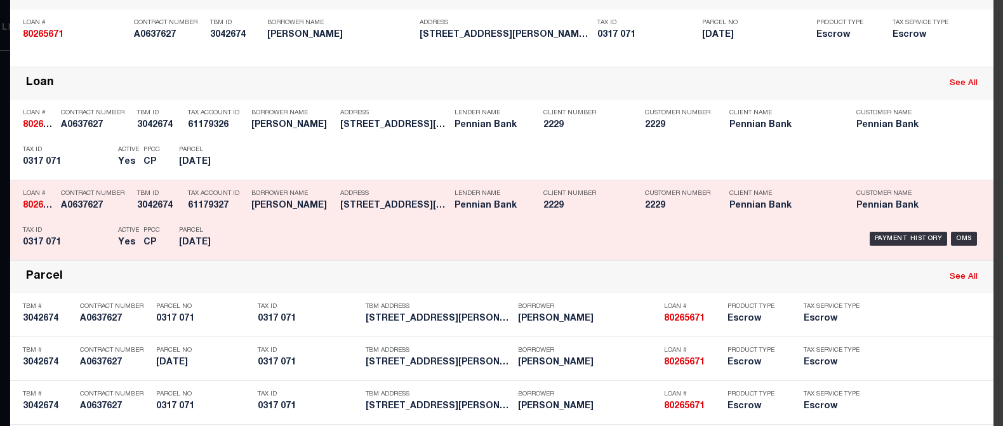
scroll to position [105, 0]
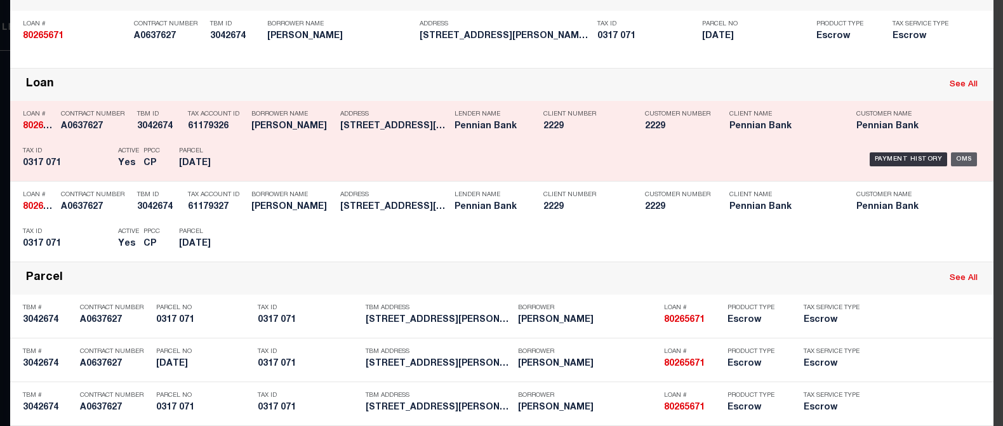
click at [943, 157] on div "OMS" at bounding box center [964, 159] width 26 height 14
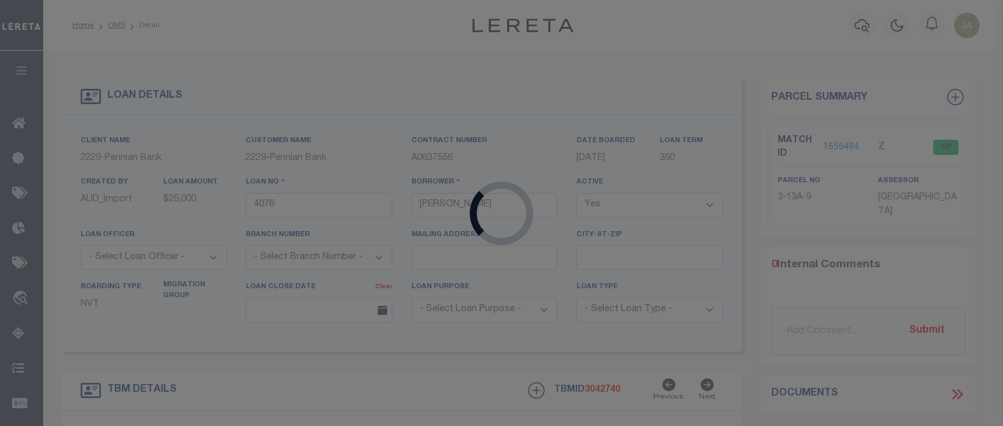
type input "80265671"
type input "[PERSON_NAME]"
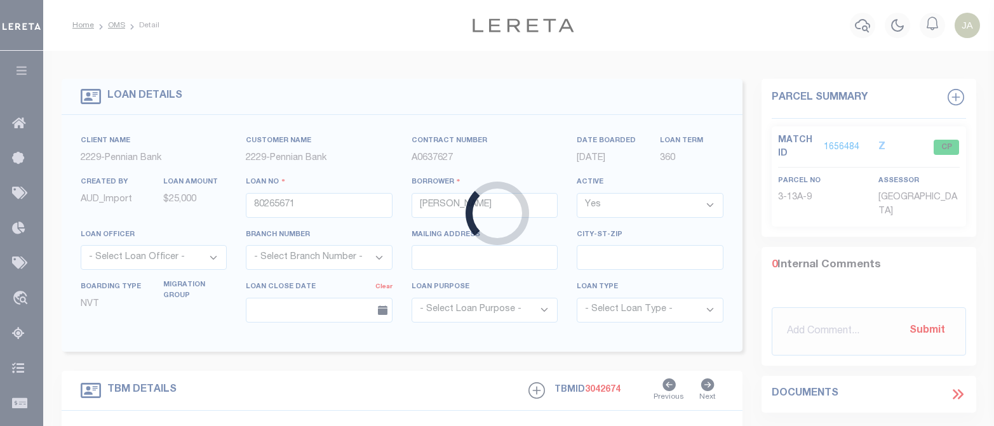
type input "[STREET_ADDRESS][PERSON_NAME]"
type input "0317 071"
select select
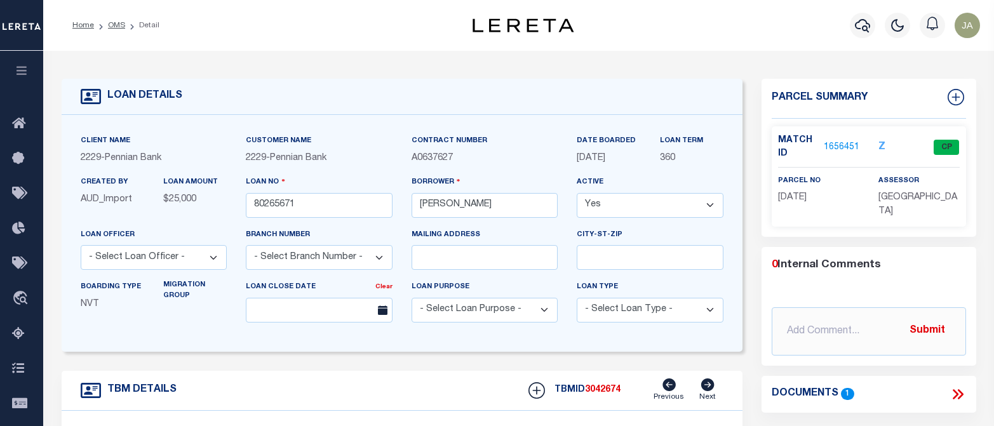
click at [862, 27] on icon "button" at bounding box center [862, 25] width 15 height 13
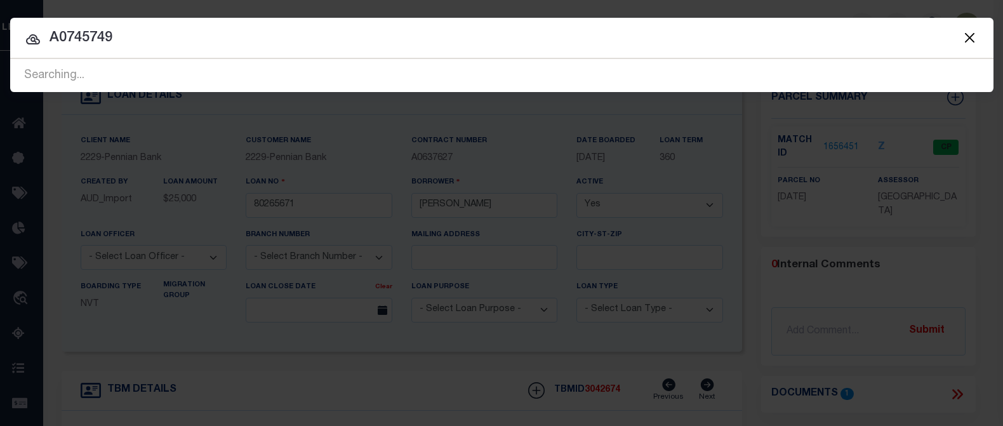
type input "A0745749"
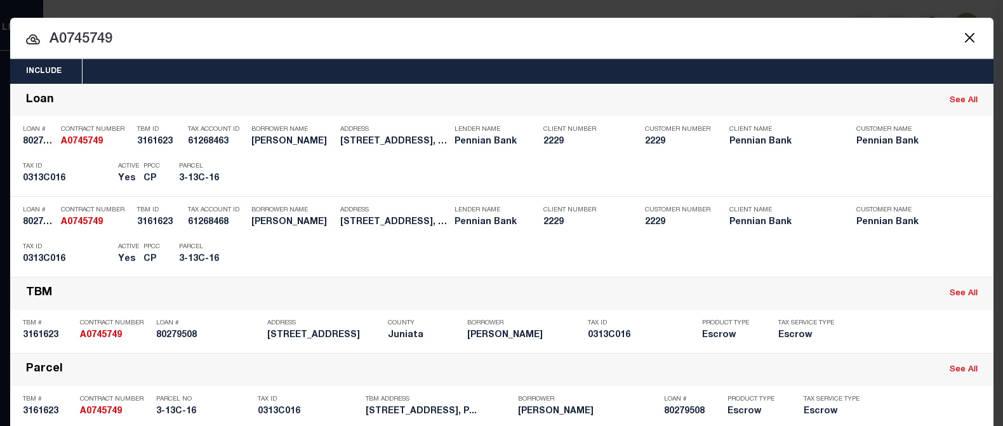
click at [708, 4] on div "Include Loans TBM Customers Borrowers Payments (Lender Non-Disb) Payments (Lend…" at bounding box center [501, 213] width 1003 height 426
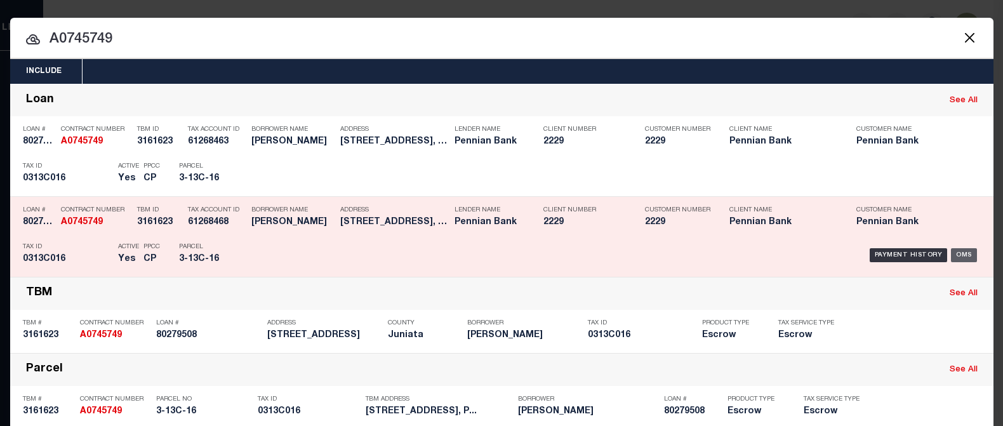
click at [943, 250] on div "OMS" at bounding box center [964, 255] width 26 height 14
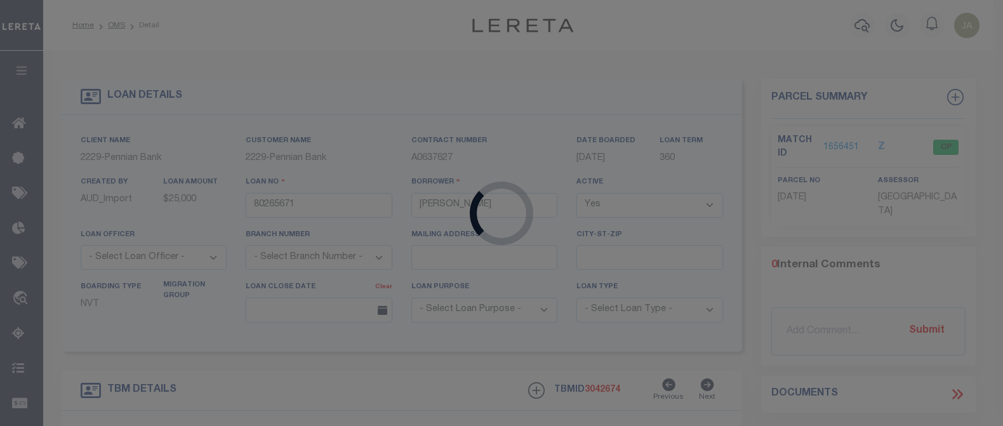
type input "80279508"
type input "[PERSON_NAME]"
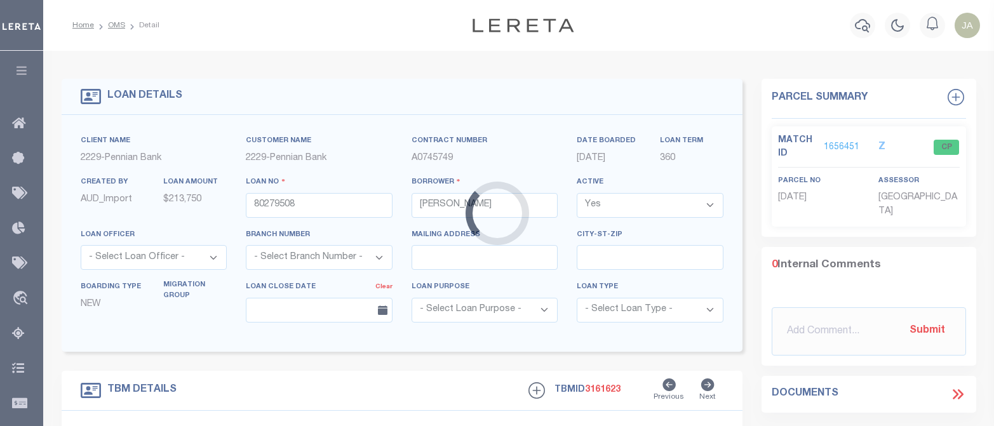
type input "[STREET_ADDRESS]"
type input "3-13C-16"
select select
type input "[PERSON_NAME], [GEOGRAPHIC_DATA] 17049-8459"
select select
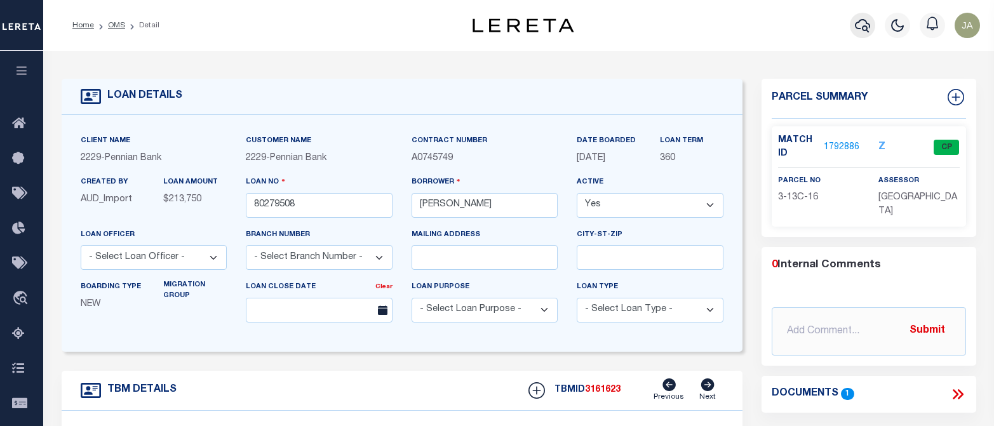
click at [869, 25] on icon "button" at bounding box center [862, 25] width 15 height 13
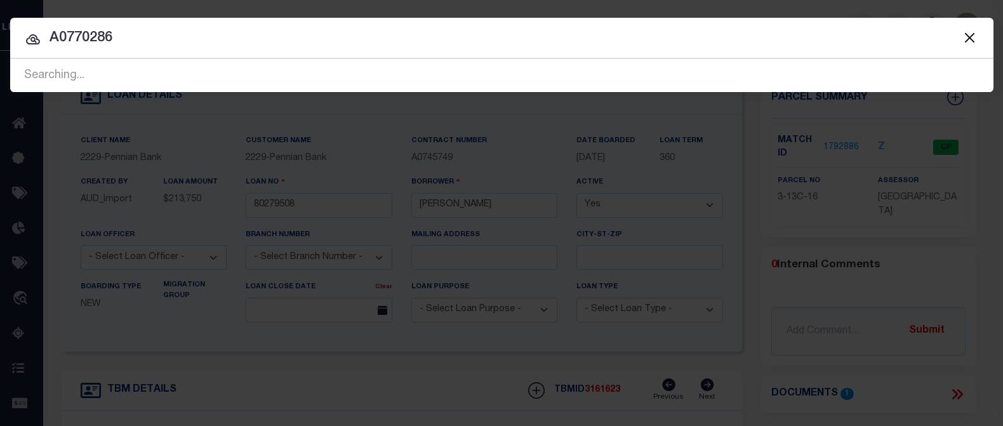
type input "A0770286"
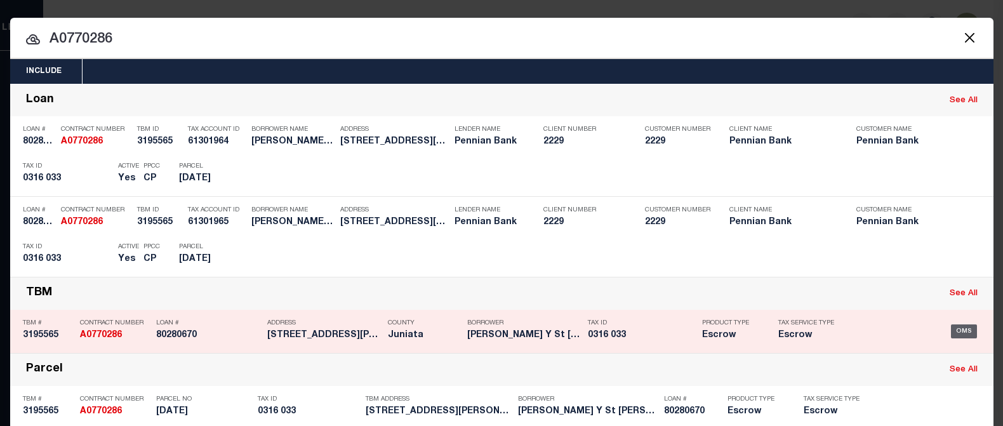
click at [943, 331] on div "OMS" at bounding box center [964, 331] width 26 height 14
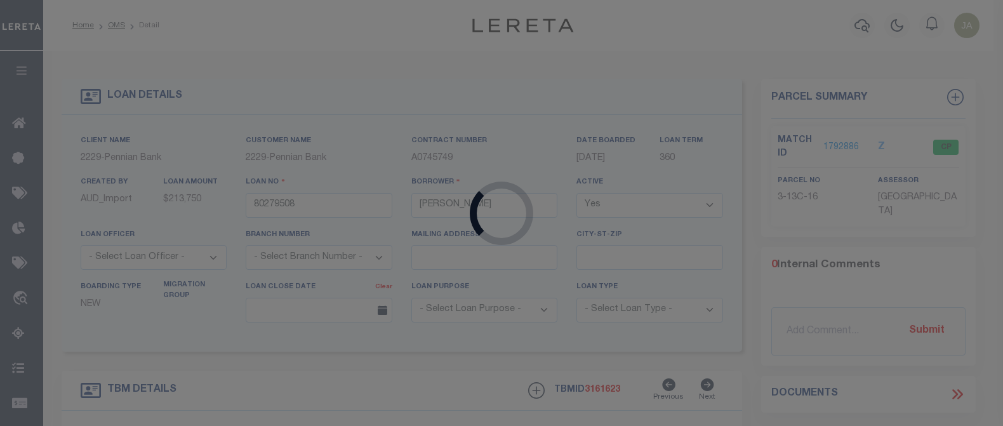
type input "80280670"
type input "[PERSON_NAME] Y St [PERSON_NAME]"
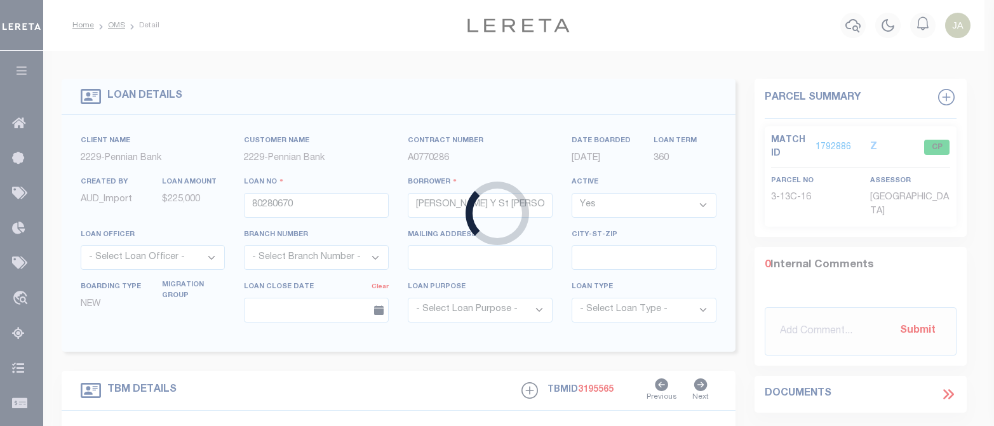
type input "[STREET_ADDRESS][PERSON_NAME]"
type input "[PHONE_NUMBER]"
select select
type input "[PERSON_NAME], [GEOGRAPHIC_DATA] 17049-8159"
select select
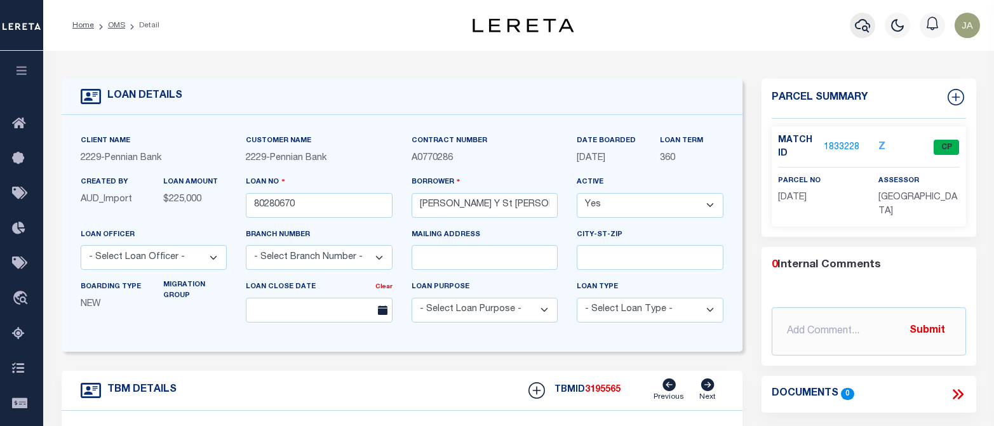
click at [862, 29] on icon "button" at bounding box center [862, 25] width 15 height 13
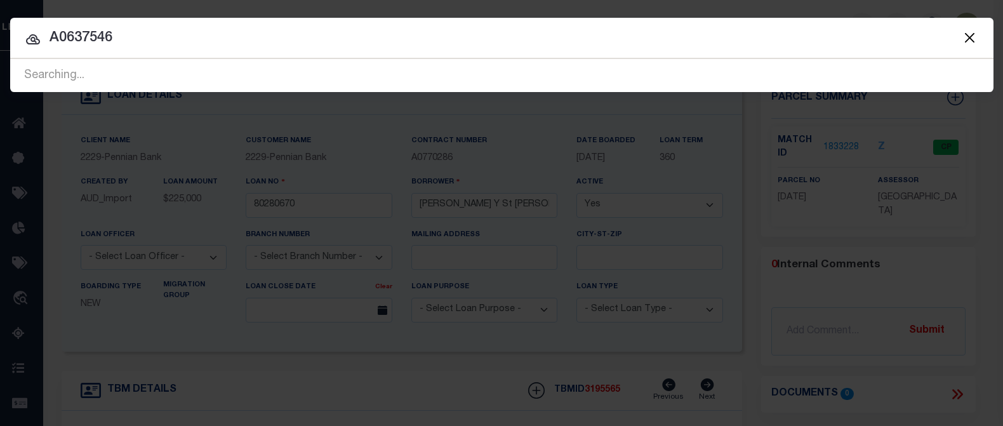
type input "A0637546"
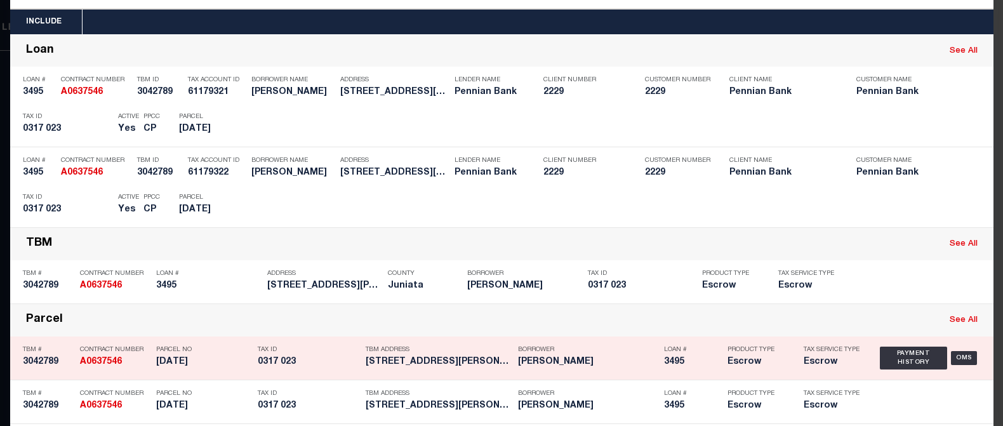
scroll to position [63, 0]
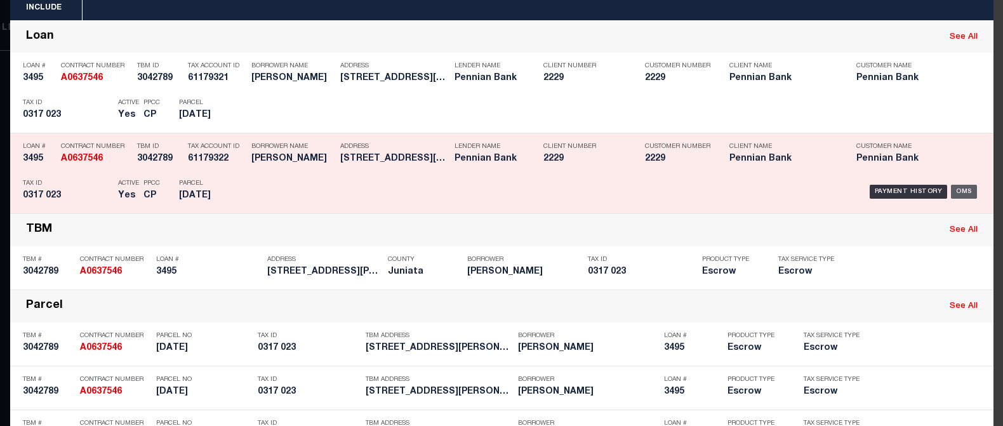
click at [943, 189] on div "OMS" at bounding box center [964, 192] width 26 height 14
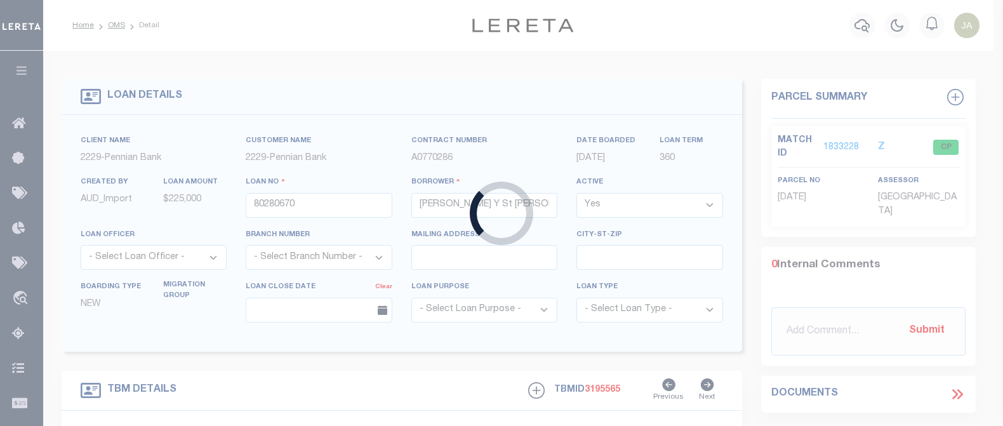
type input "3495"
type input "[PERSON_NAME]"
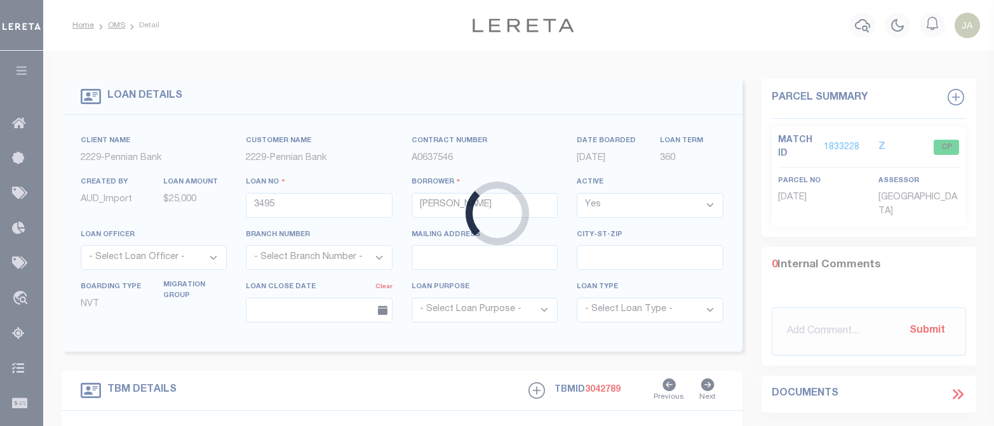
type input "[STREET_ADDRESS][PERSON_NAME]"
type input "0317 023"
select select
type input "McAlisterville [GEOGRAPHIC_DATA] 17049"
select select
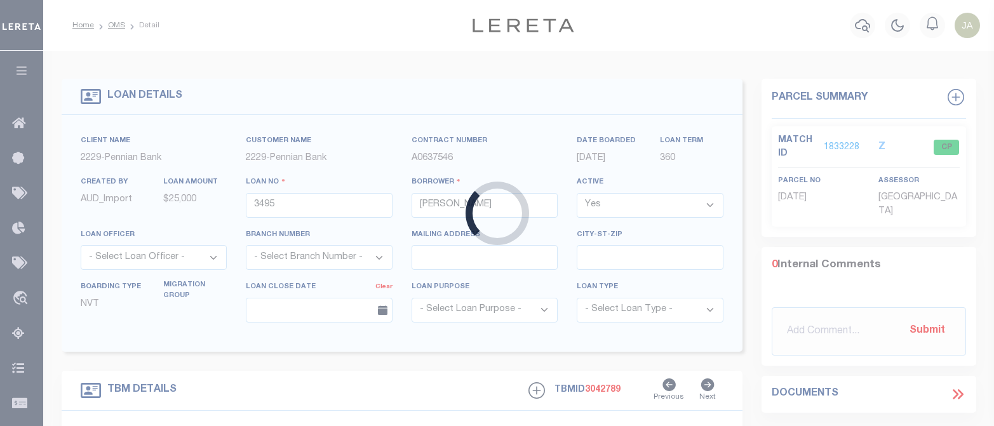
type textarea "Liability subject to parcel provided"
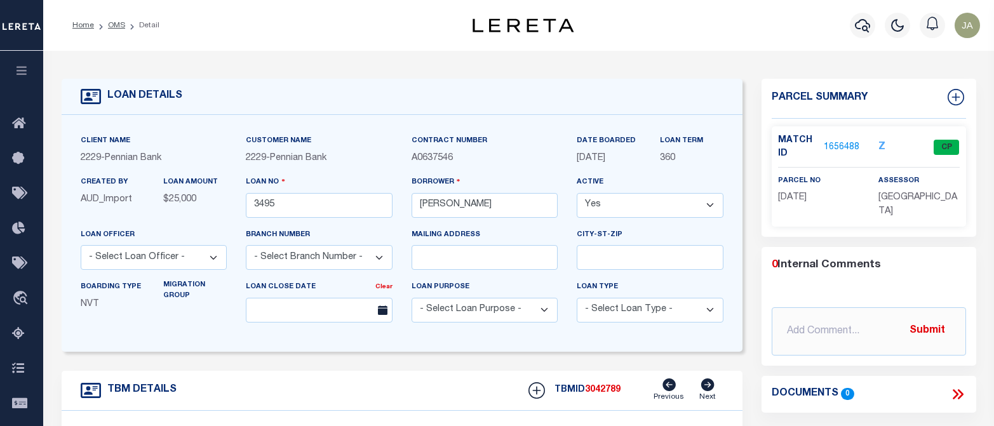
click at [667, 34] on div "Profile Sign out" at bounding box center [792, 25] width 384 height 44
click at [371, 23] on div "Home OMS Detail" at bounding box center [254, 25] width 384 height 27
click at [856, 30] on icon "button" at bounding box center [862, 25] width 15 height 15
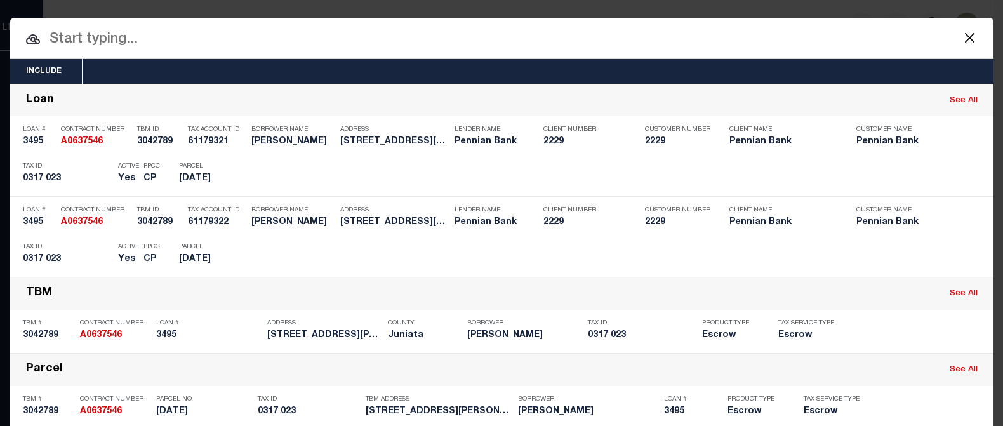
click at [77, 42] on input "text" at bounding box center [501, 40] width 983 height 22
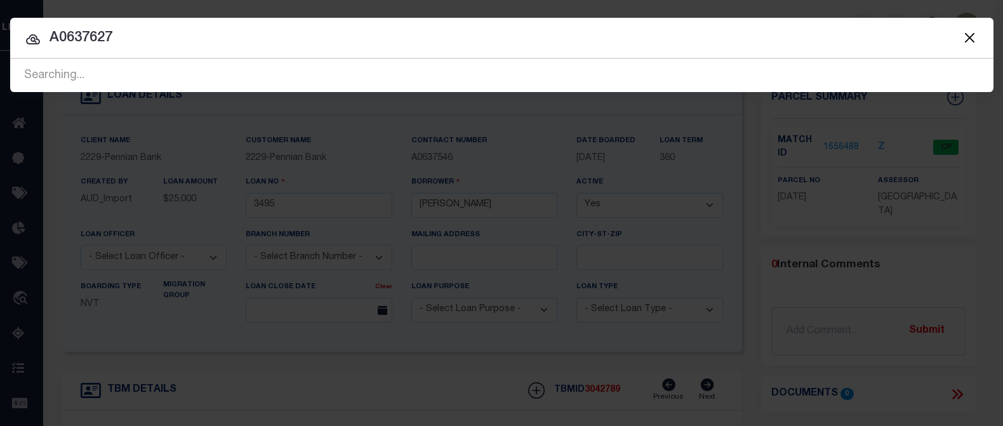
type input "A0637627"
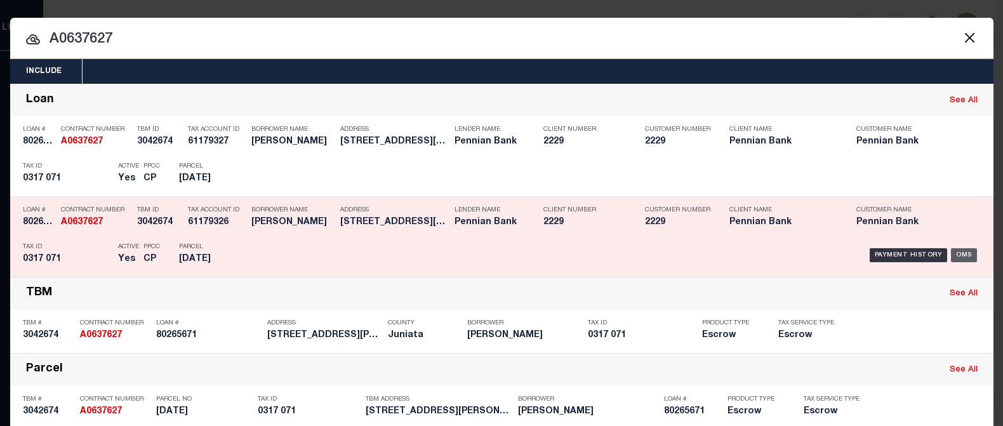
click at [943, 257] on div "OMS" at bounding box center [964, 255] width 26 height 14
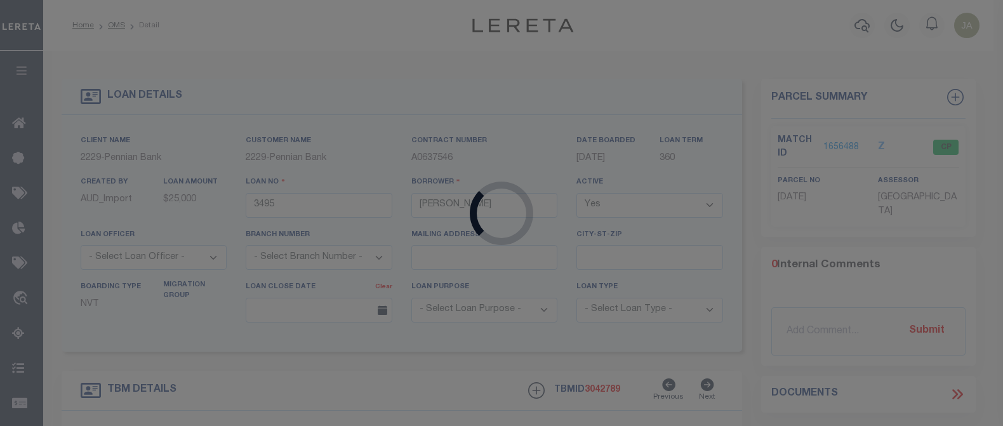
type input "80265671"
type input "[PERSON_NAME]"
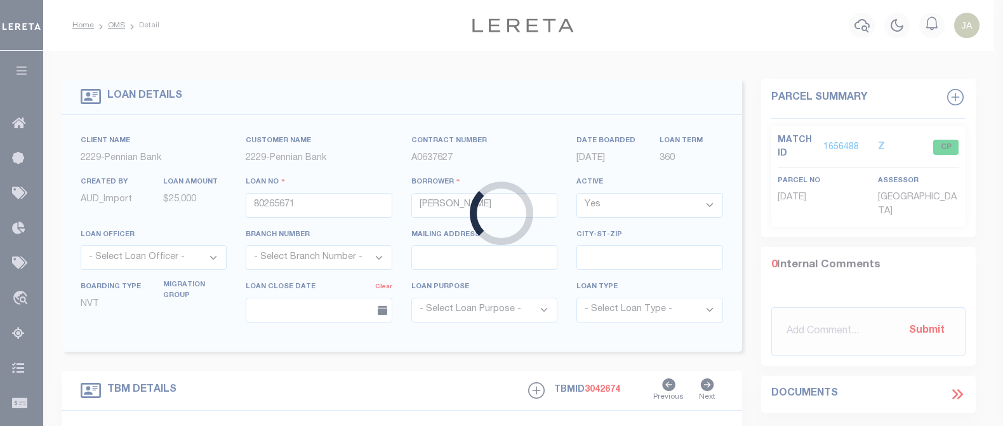
type input "[STREET_ADDRESS][PERSON_NAME]"
type input "0317 071"
select select
type input "McAlisterville [GEOGRAPHIC_DATA] 17049"
select select
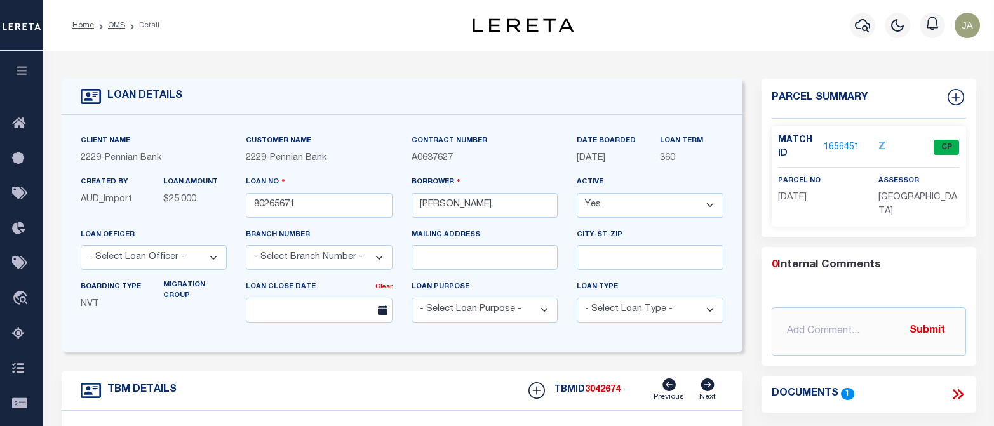
click at [290, 25] on div "Home OMS Detail" at bounding box center [254, 25] width 384 height 27
click at [863, 27] on icon "button" at bounding box center [862, 25] width 15 height 13
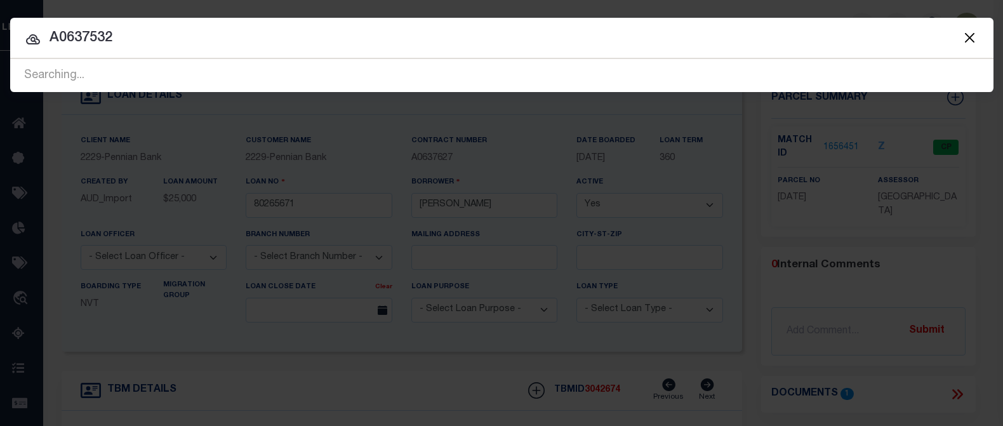
type input "A0637532"
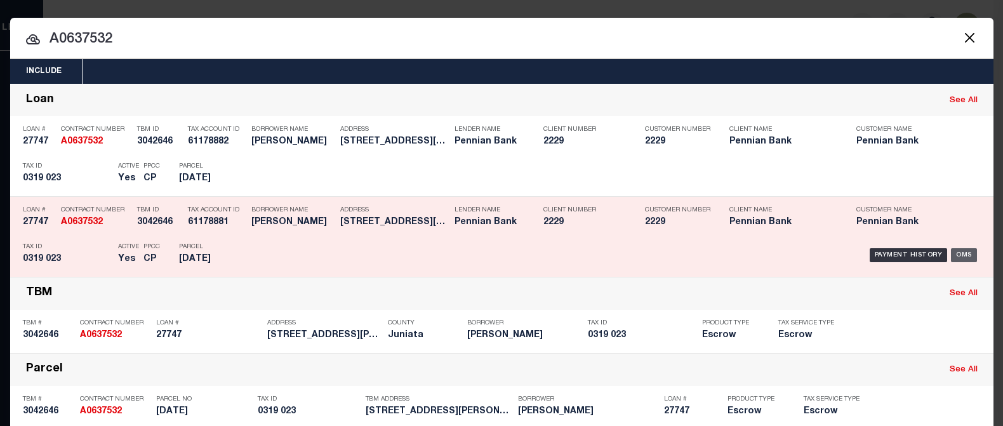
click at [943, 255] on div "OMS" at bounding box center [964, 255] width 26 height 14
type input "27747"
type input "[PERSON_NAME]"
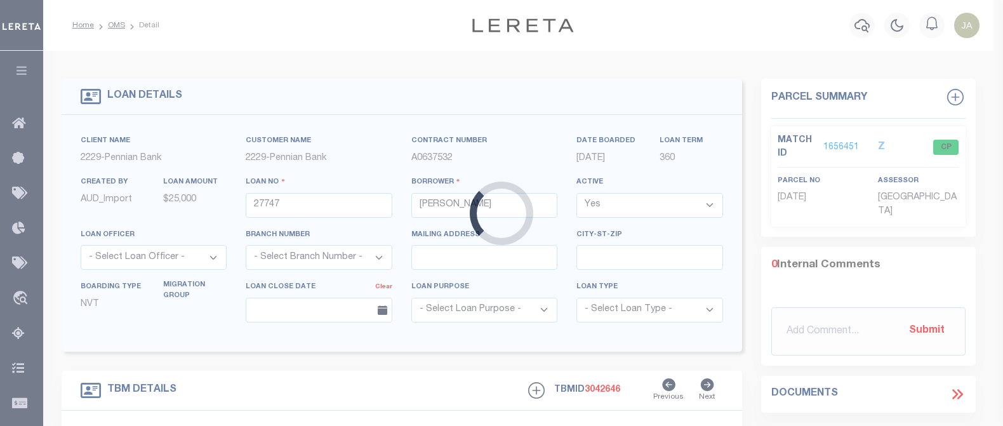
type input "[STREET_ADDRESS][PERSON_NAME]"
type input "0319 023"
select select
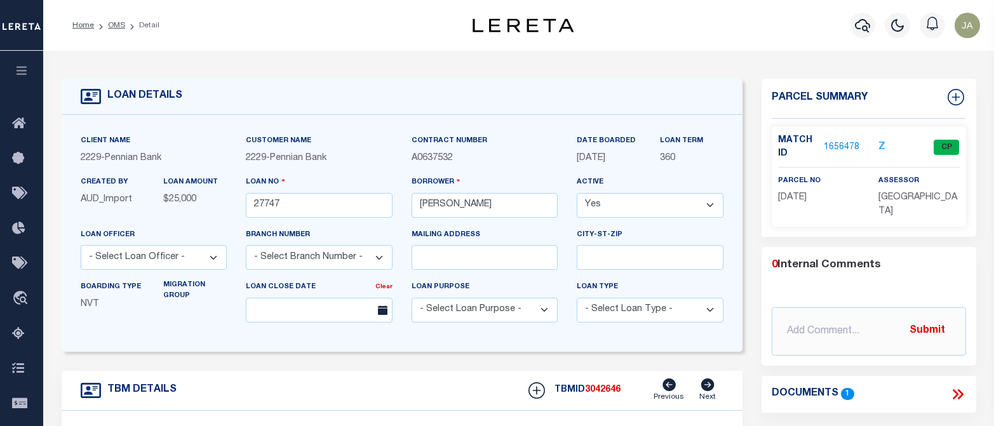
click at [702, 29] on div "Profile Sign out" at bounding box center [792, 25] width 384 height 44
click at [857, 23] on icon "button" at bounding box center [862, 25] width 15 height 13
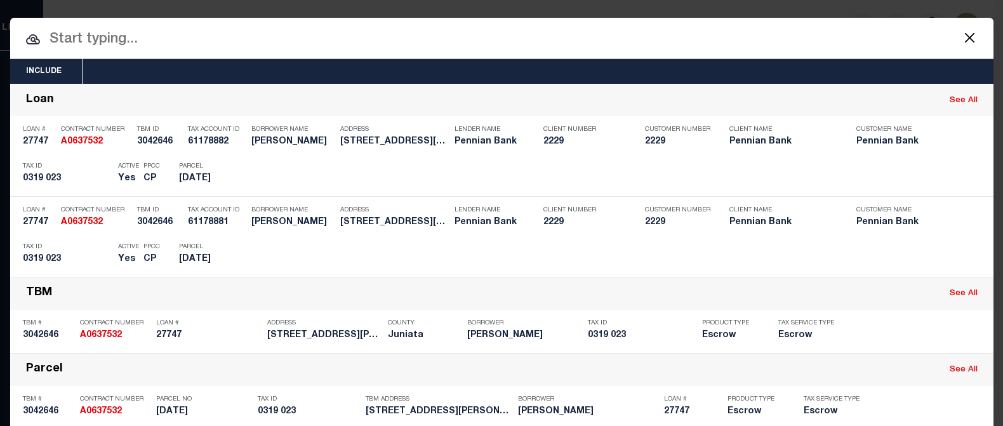
click at [80, 44] on input "text" at bounding box center [501, 40] width 983 height 22
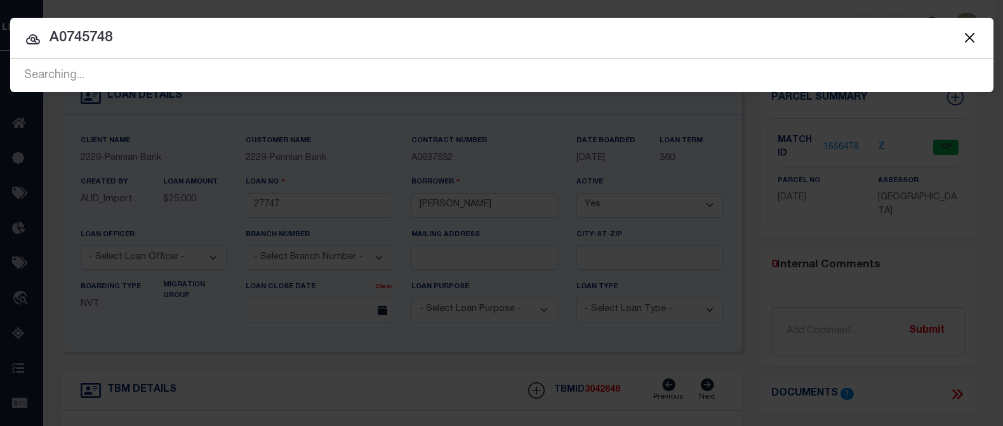
type input "A0745748"
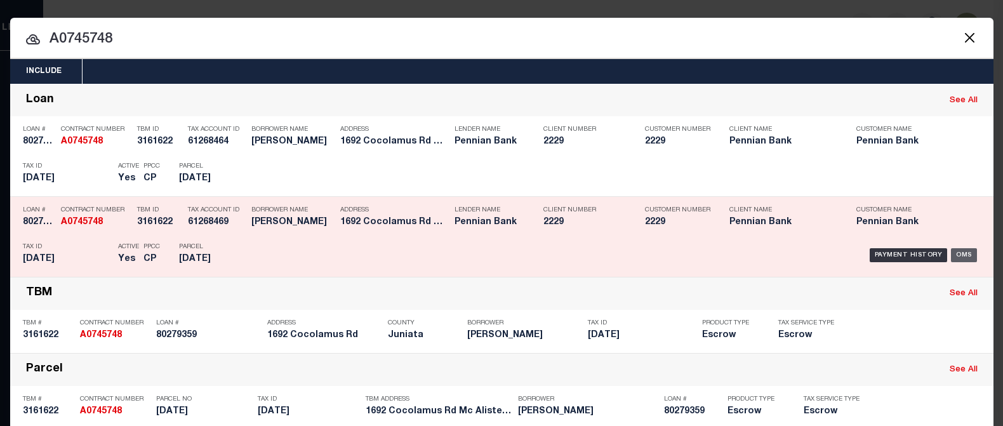
click at [943, 251] on div "OMS" at bounding box center [964, 255] width 26 height 14
type input "80279359"
type input "[PERSON_NAME]"
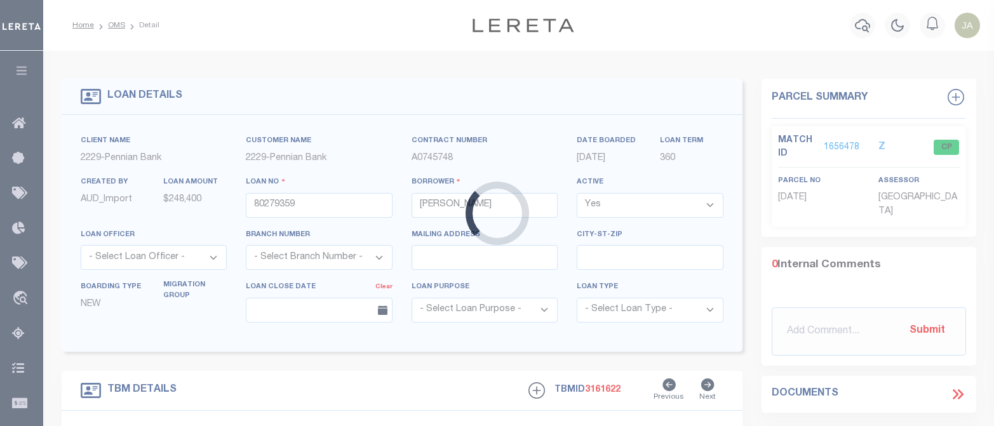
type input "1692 Cocolamus Rd"
type input "16514"
select select
type input "[PERSON_NAME], [GEOGRAPHIC_DATA] 17049-8834"
select select
